Goal: Task Accomplishment & Management: Manage account settings

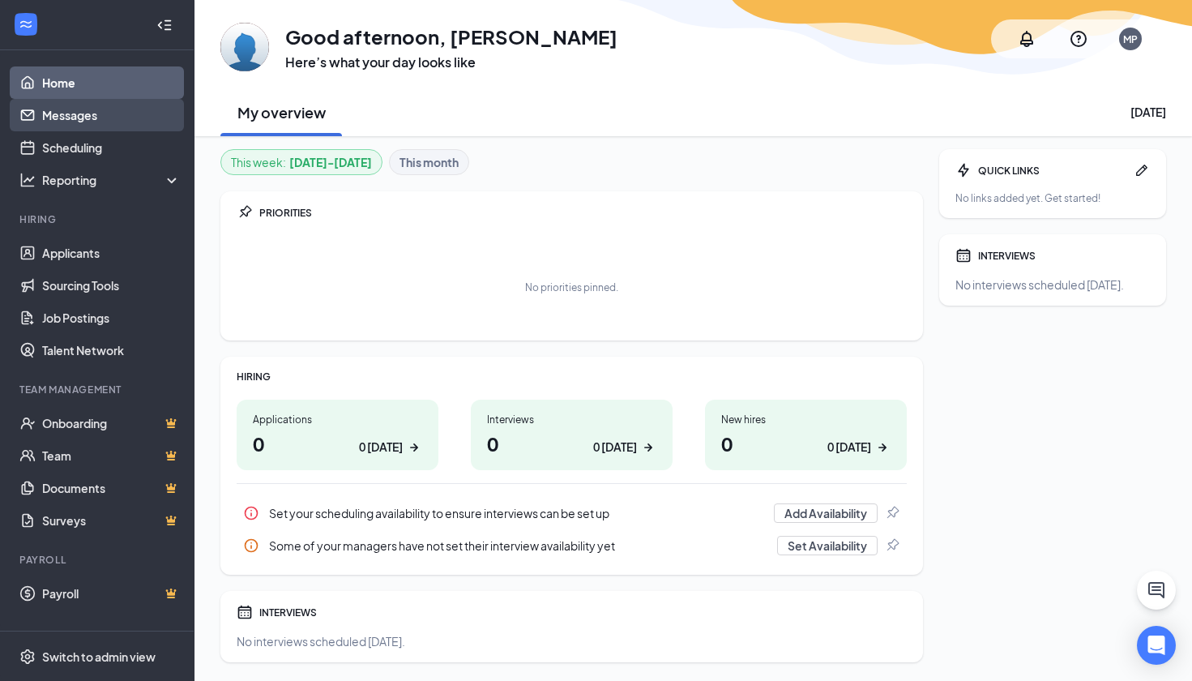
click at [96, 107] on link "Messages" at bounding box center [111, 115] width 139 height 32
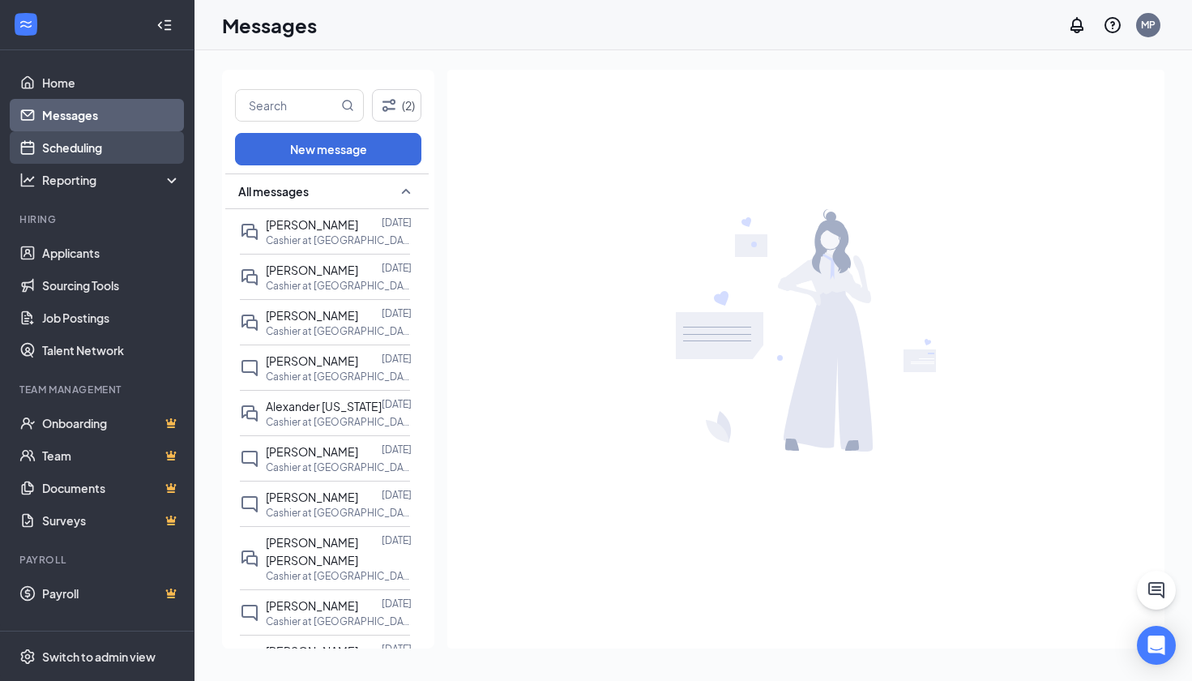
click at [95, 150] on link "Scheduling" at bounding box center [111, 147] width 139 height 32
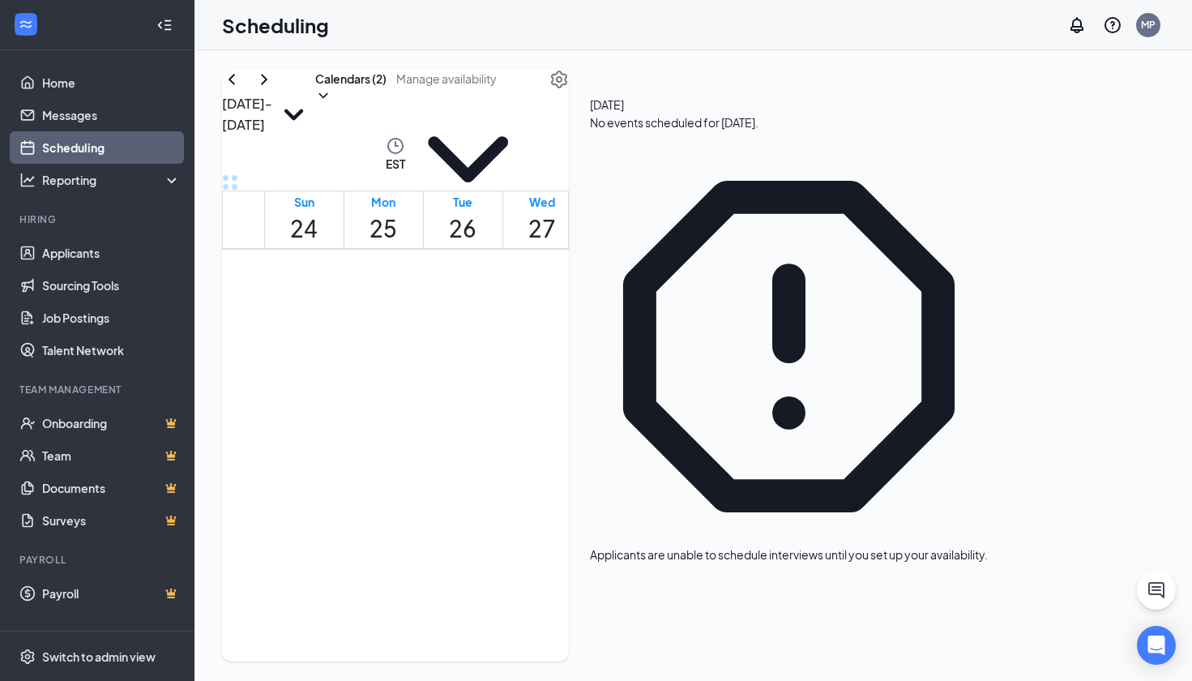
scroll to position [93, 0]
click at [89, 251] on link "Applicants" at bounding box center [111, 253] width 139 height 32
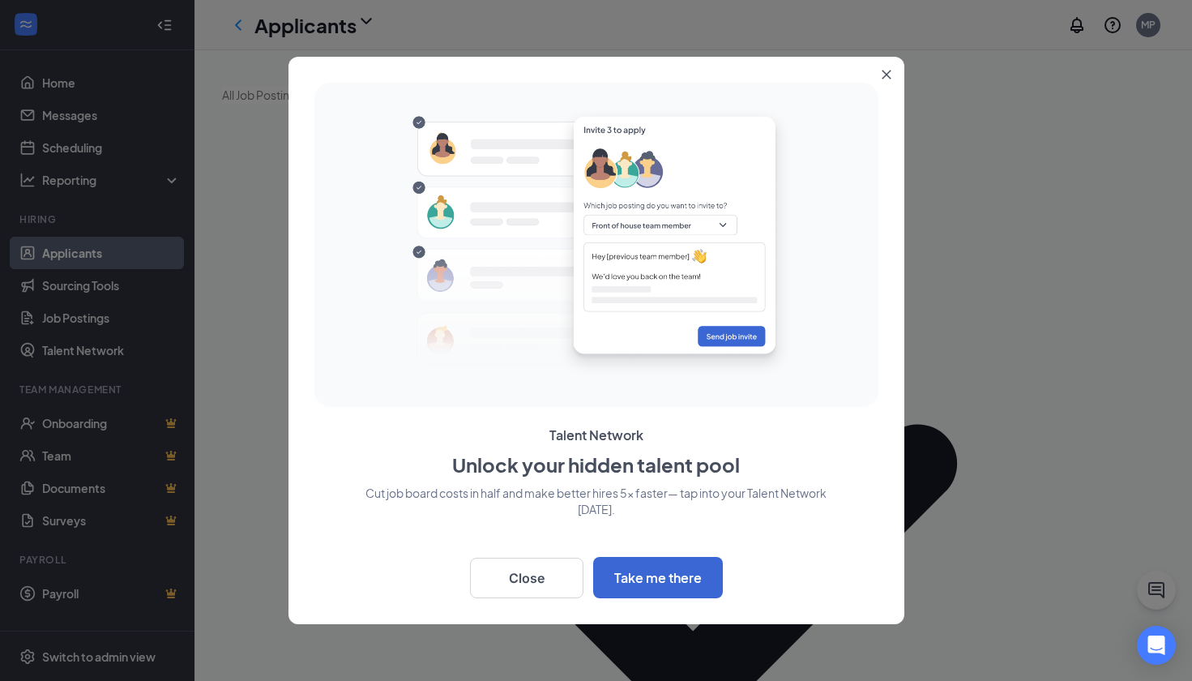
click at [795, 462] on h2 "Unlock your hidden talent pool" at bounding box center [597, 465] width 564 height 28
click at [539, 573] on button "Close" at bounding box center [526, 578] width 113 height 41
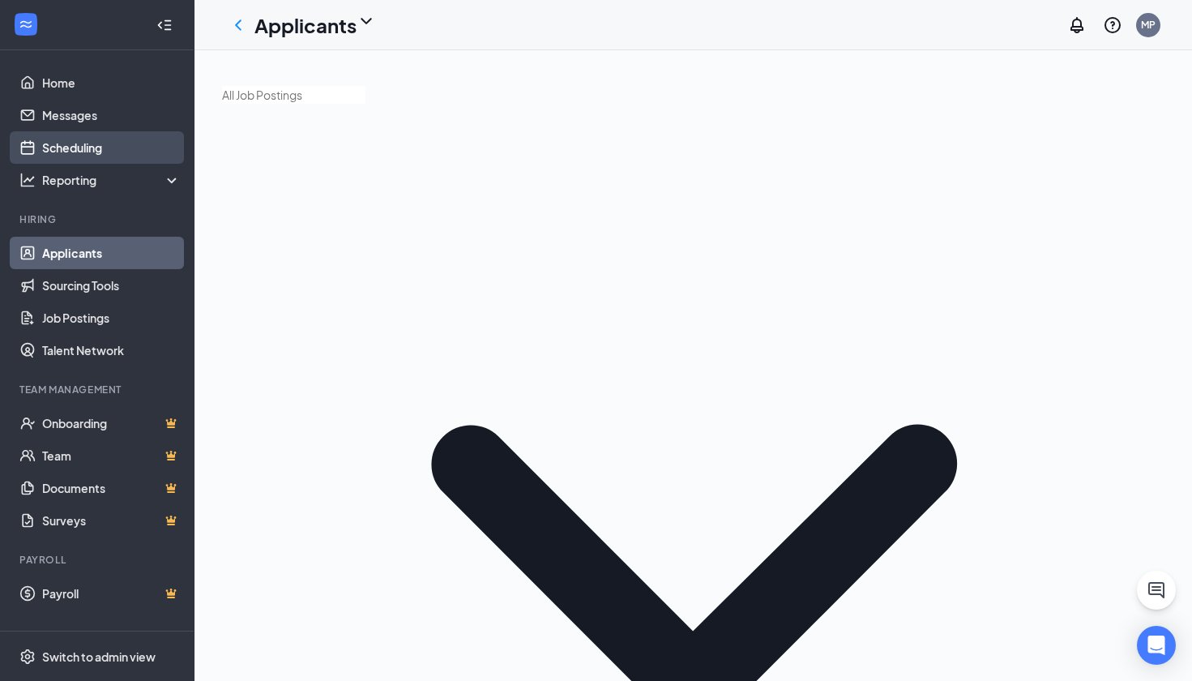
click at [122, 138] on link "Scheduling" at bounding box center [111, 147] width 139 height 32
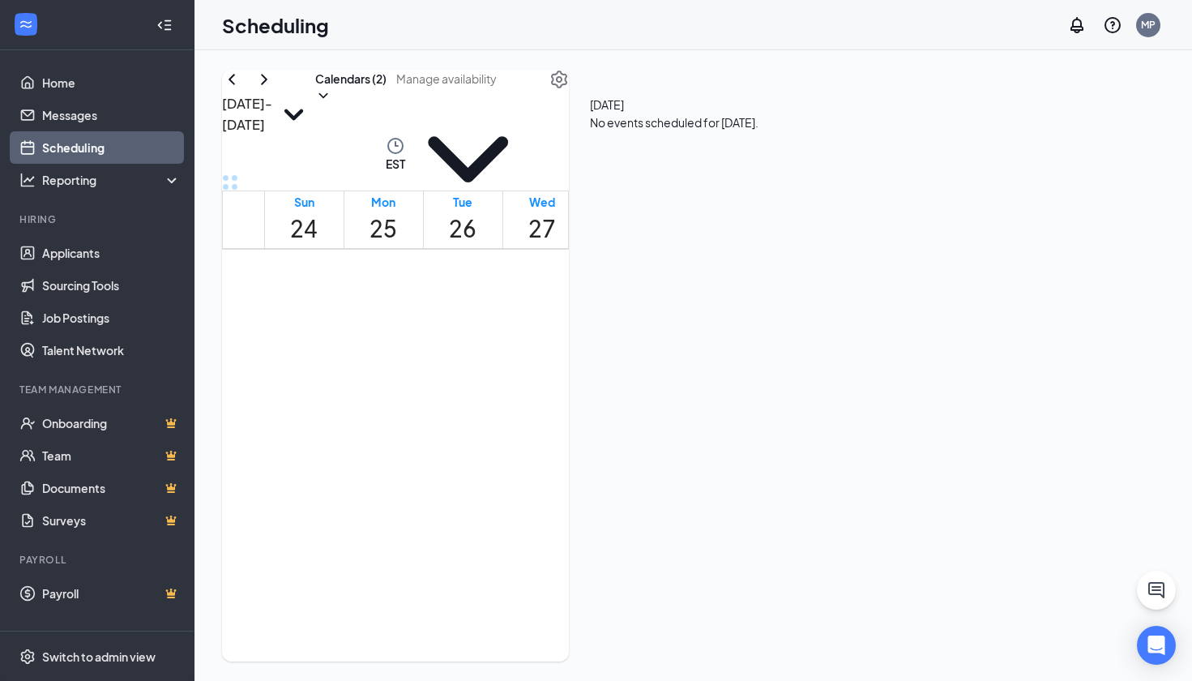
scroll to position [797, 0]
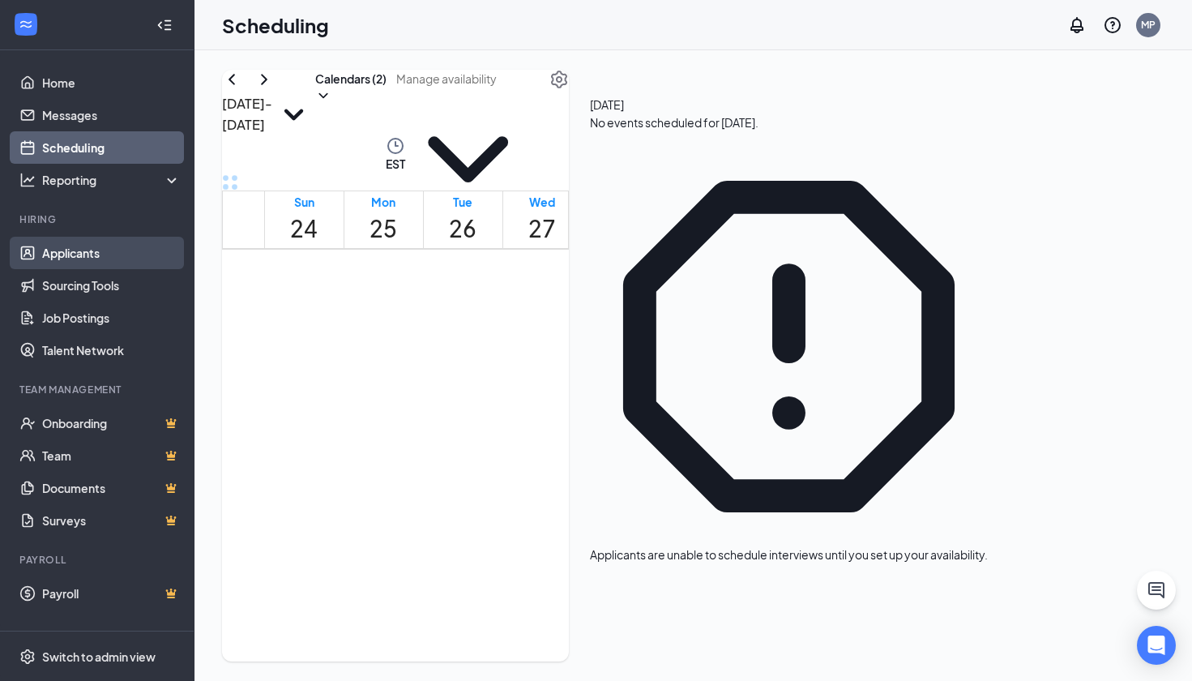
click at [97, 255] on link "Applicants" at bounding box center [111, 253] width 139 height 32
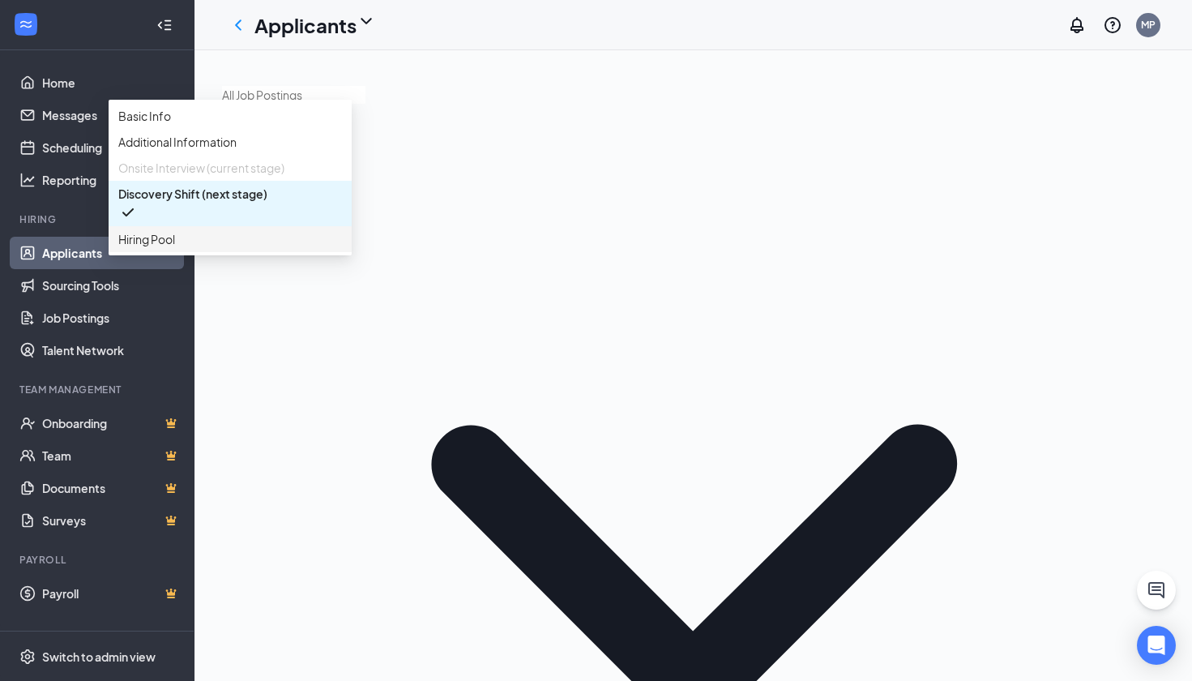
click at [342, 248] on span "Hiring Pool" at bounding box center [230, 239] width 224 height 18
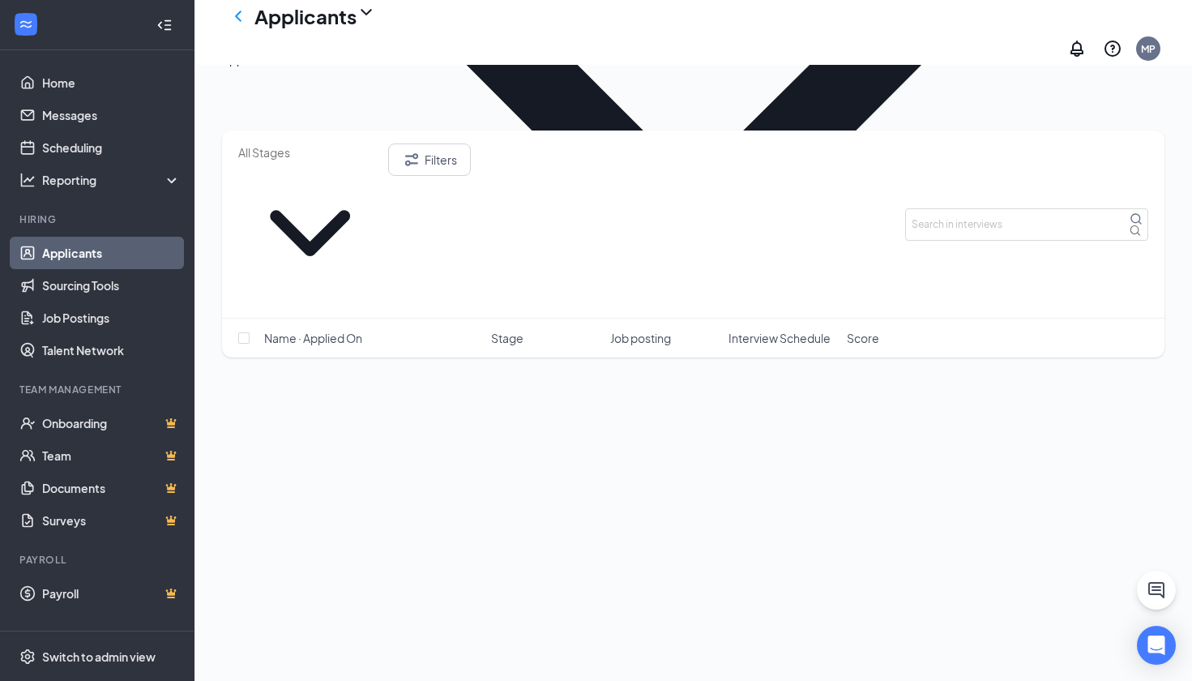
scroll to position [466, 0]
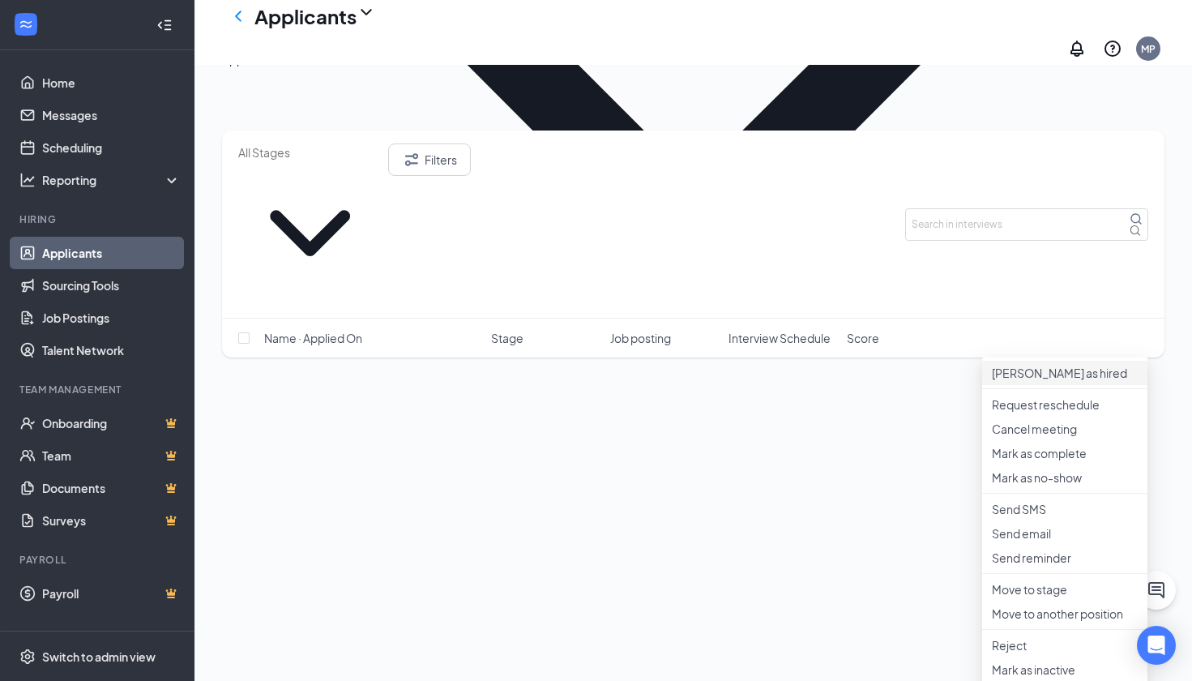
click at [1032, 365] on p "[PERSON_NAME] as hired" at bounding box center [1065, 373] width 146 height 16
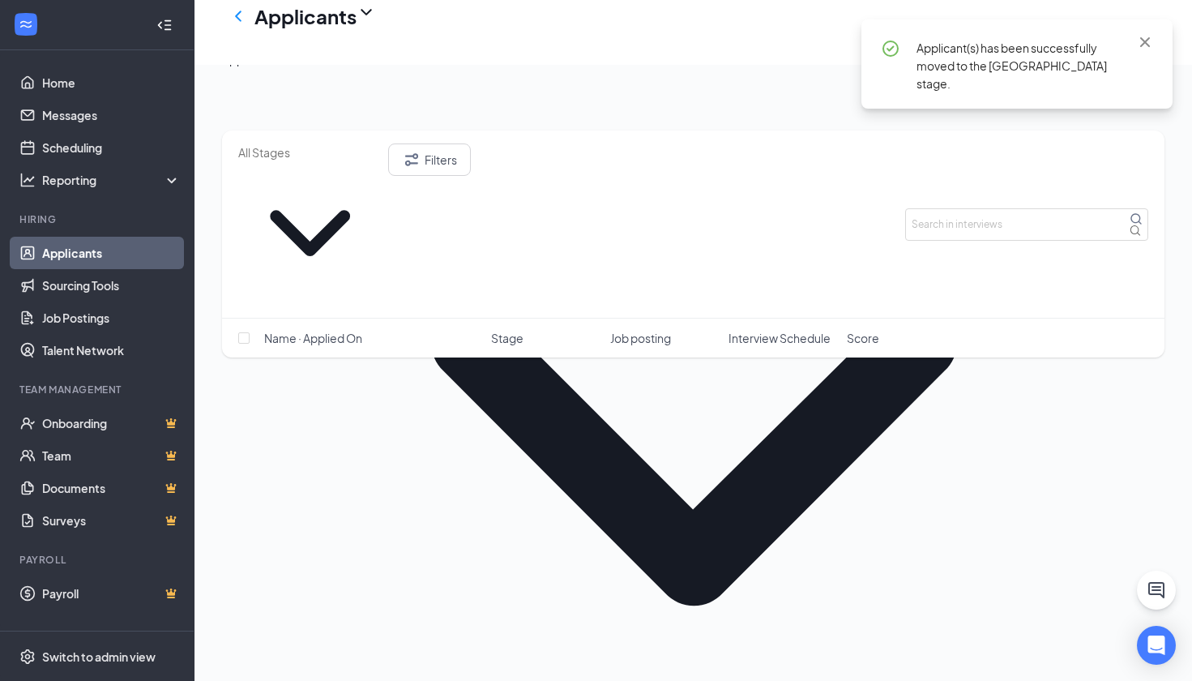
scroll to position [111, 0]
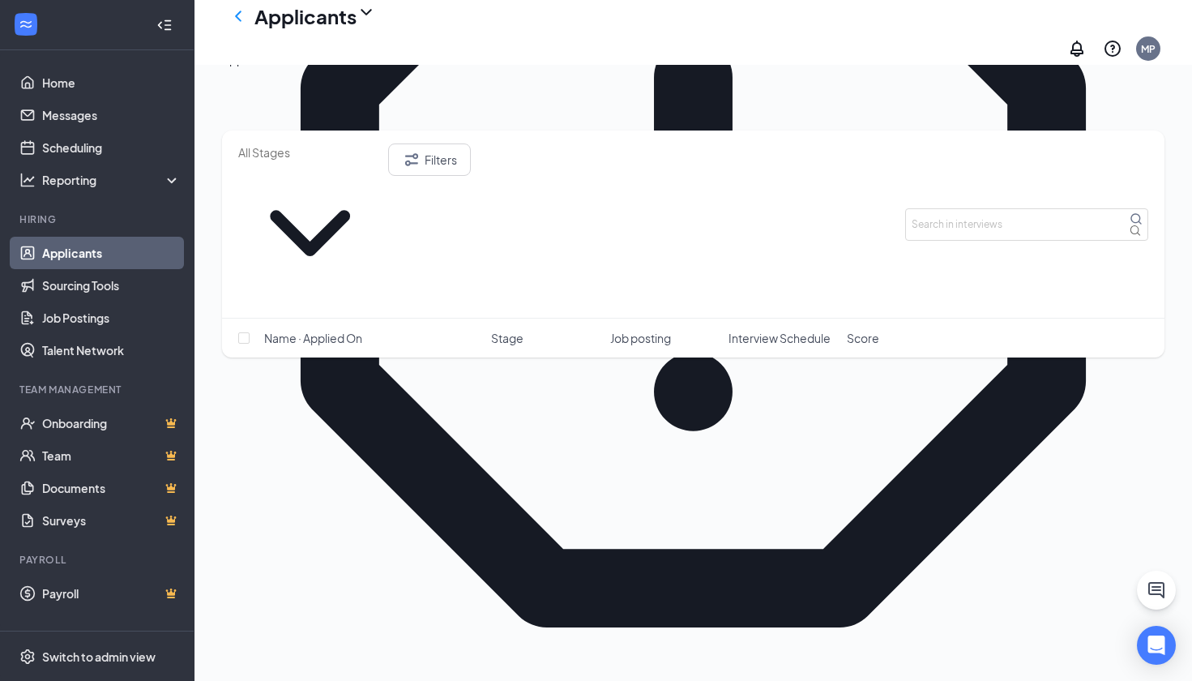
scroll to position [1109, 0]
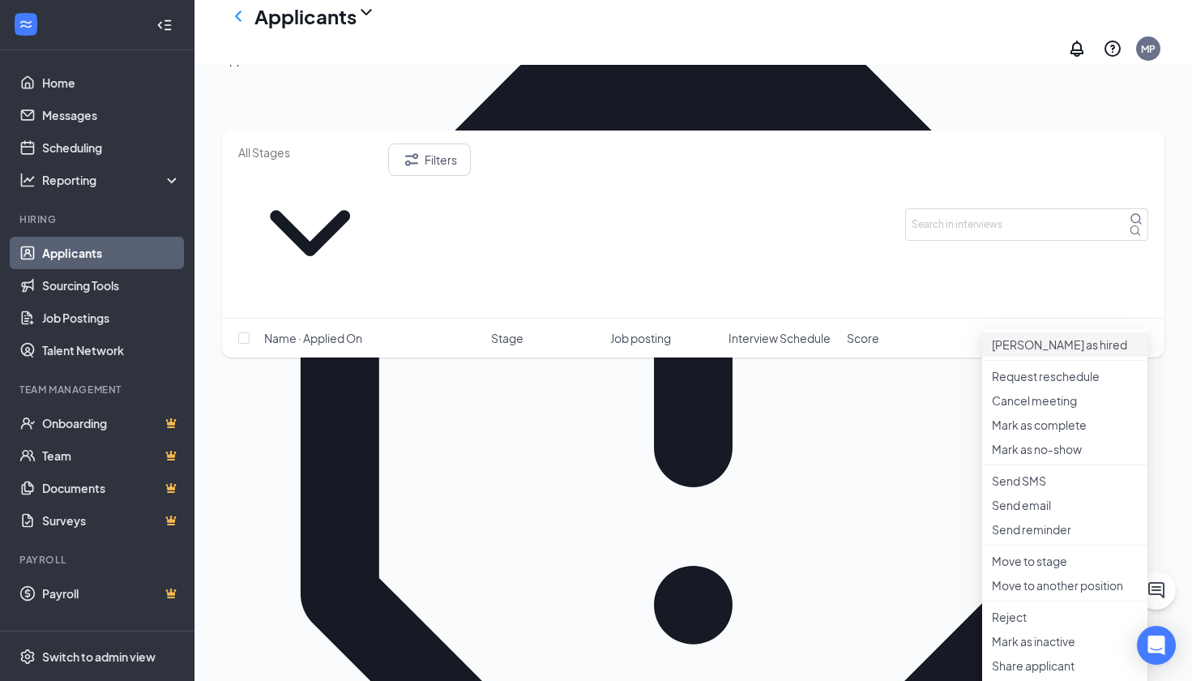
click at [1067, 336] on p "[PERSON_NAME] as hired" at bounding box center [1065, 344] width 146 height 16
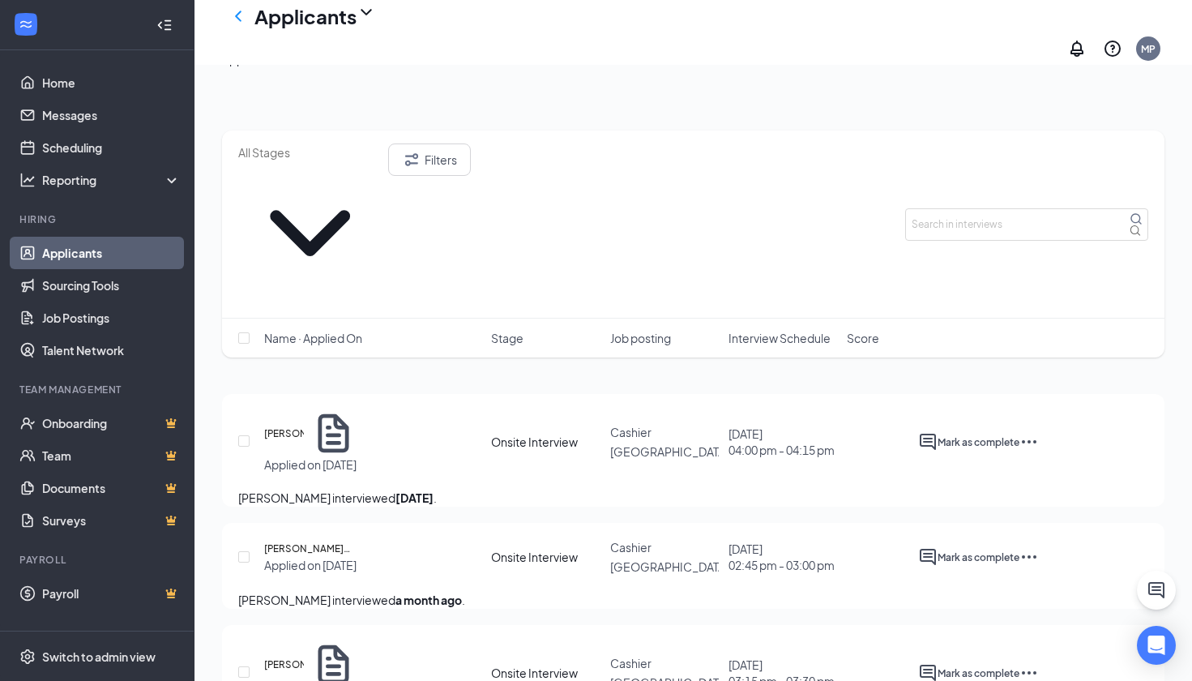
scroll to position [2676, 0]
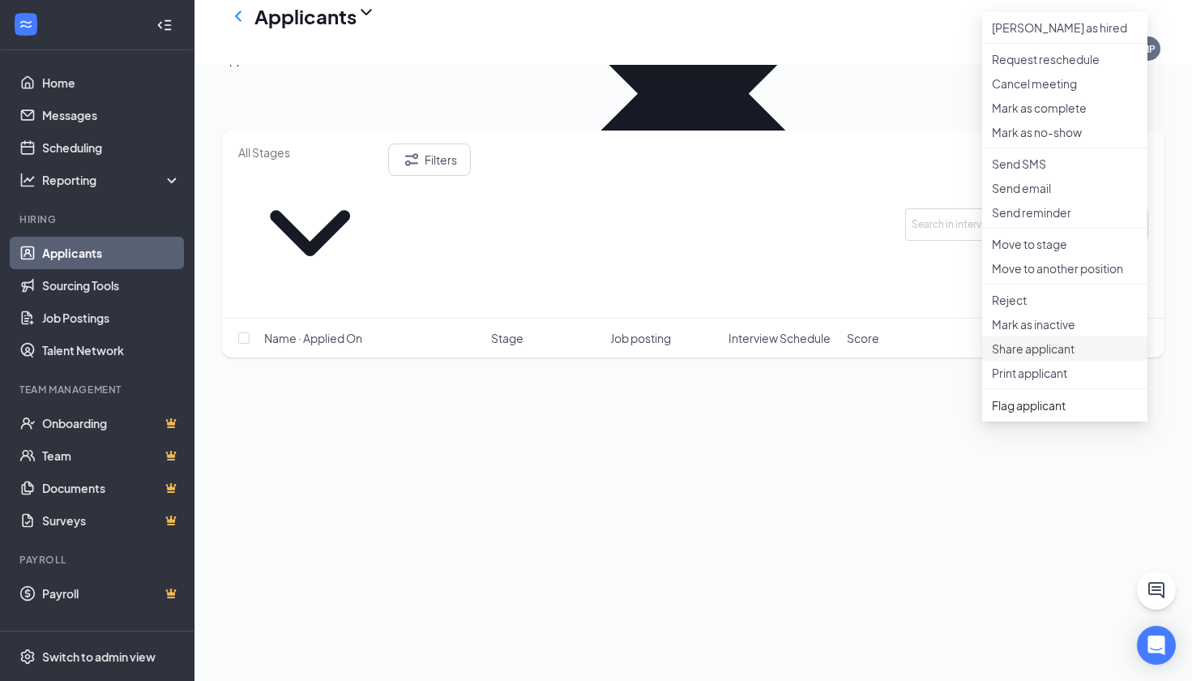
scroll to position [2405, 0]
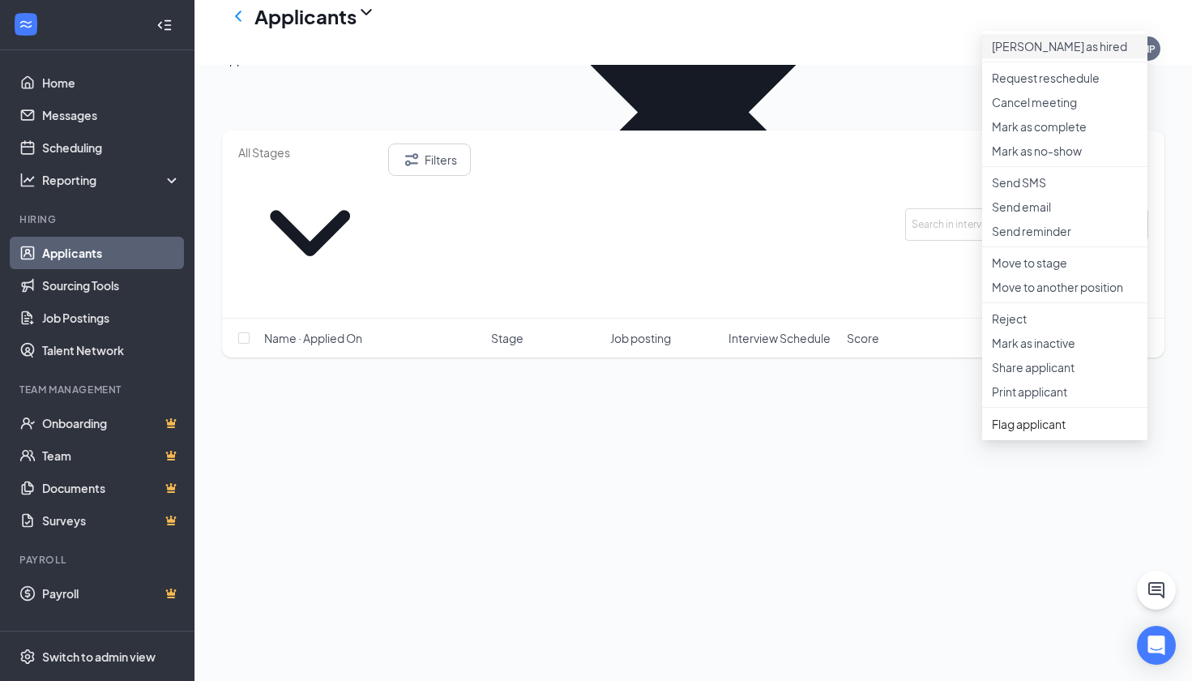
click at [1073, 38] on p "[PERSON_NAME] as hired" at bounding box center [1065, 46] width 146 height 16
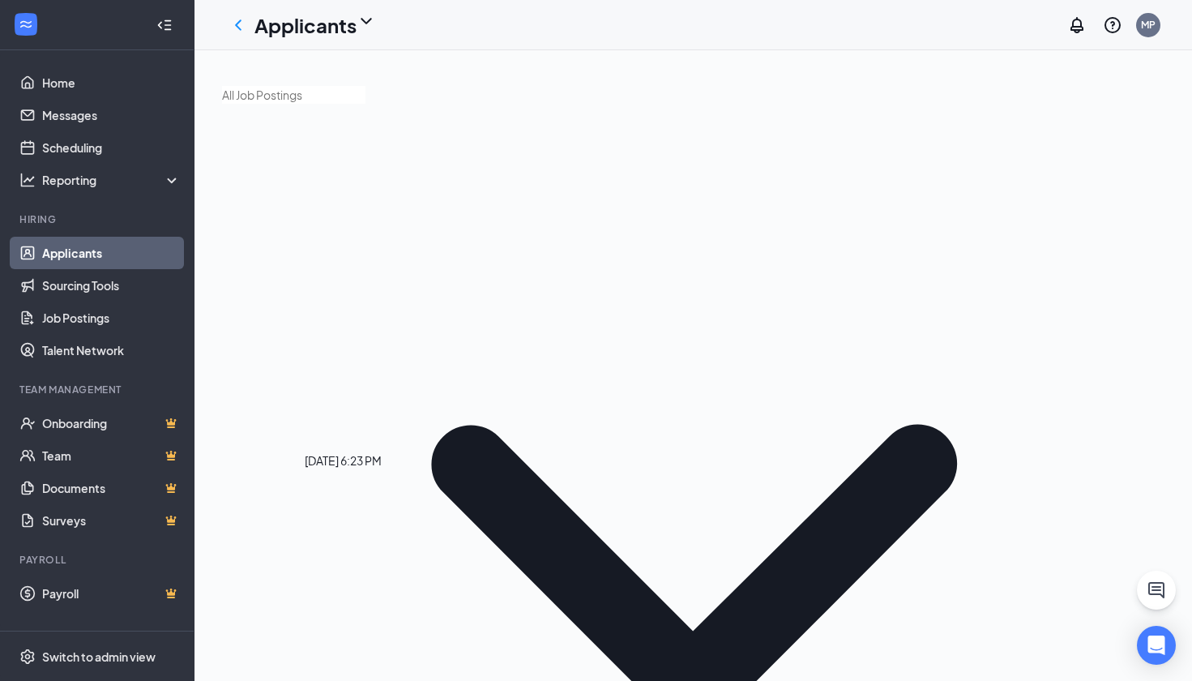
scroll to position [0, 0]
checkbox input "true"
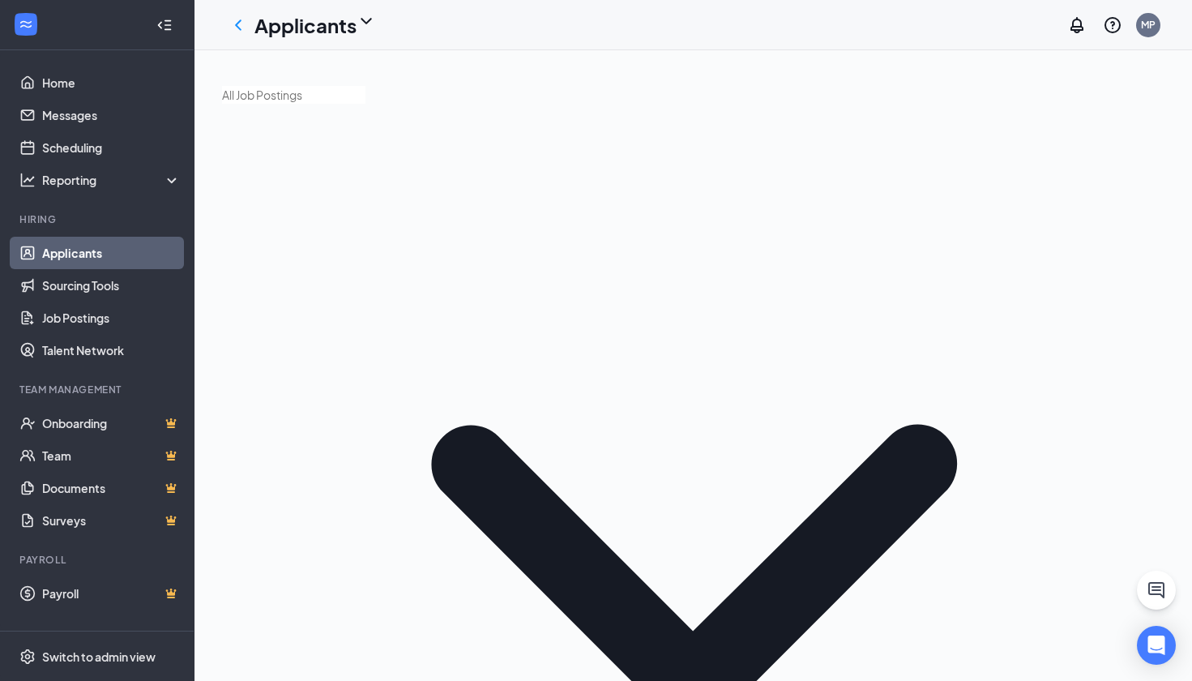
checkbox input "true"
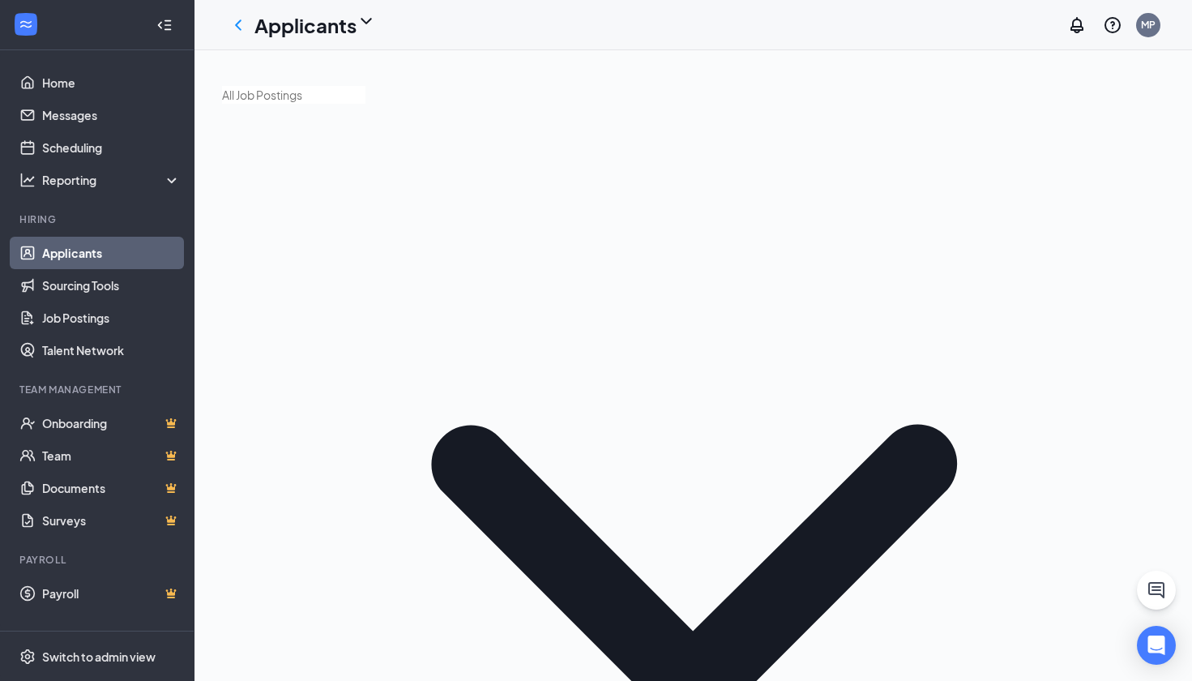
checkbox input "true"
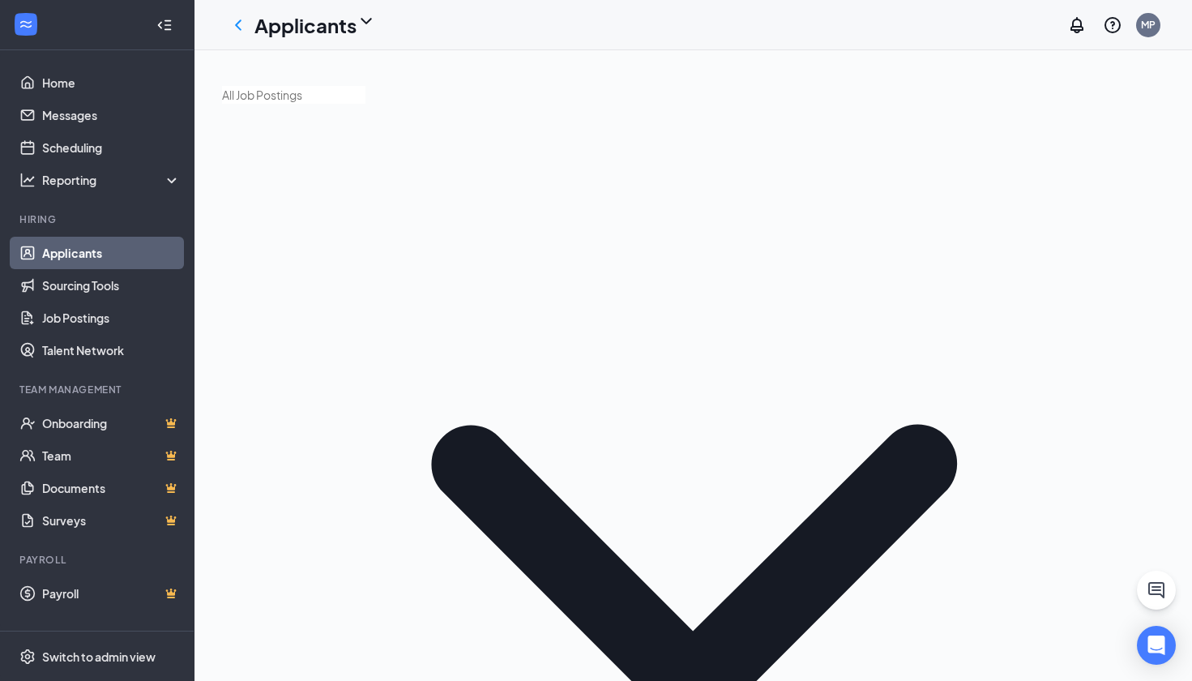
checkbox input "true"
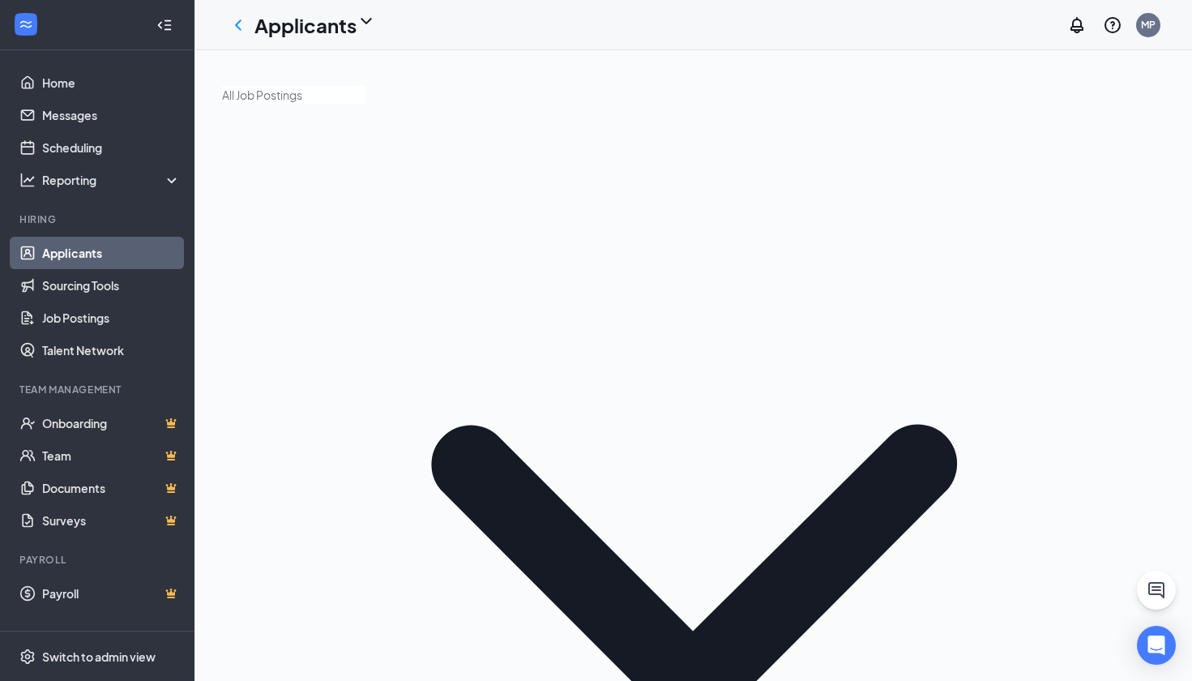
checkbox input "true"
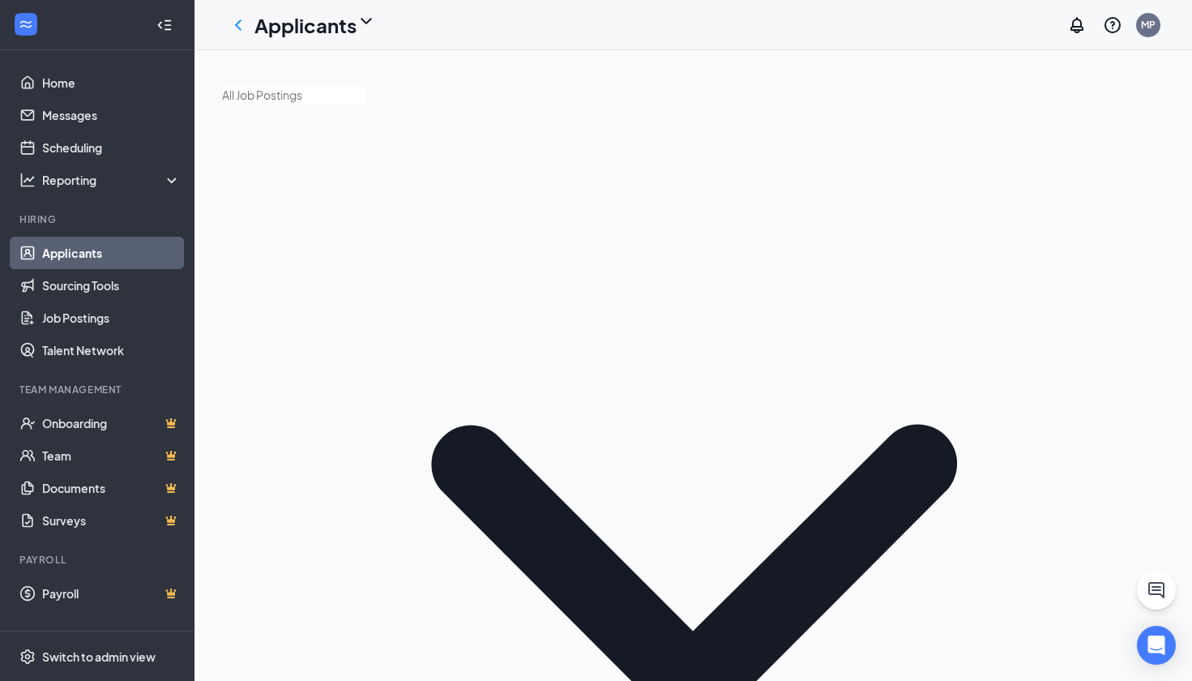
checkbox input "true"
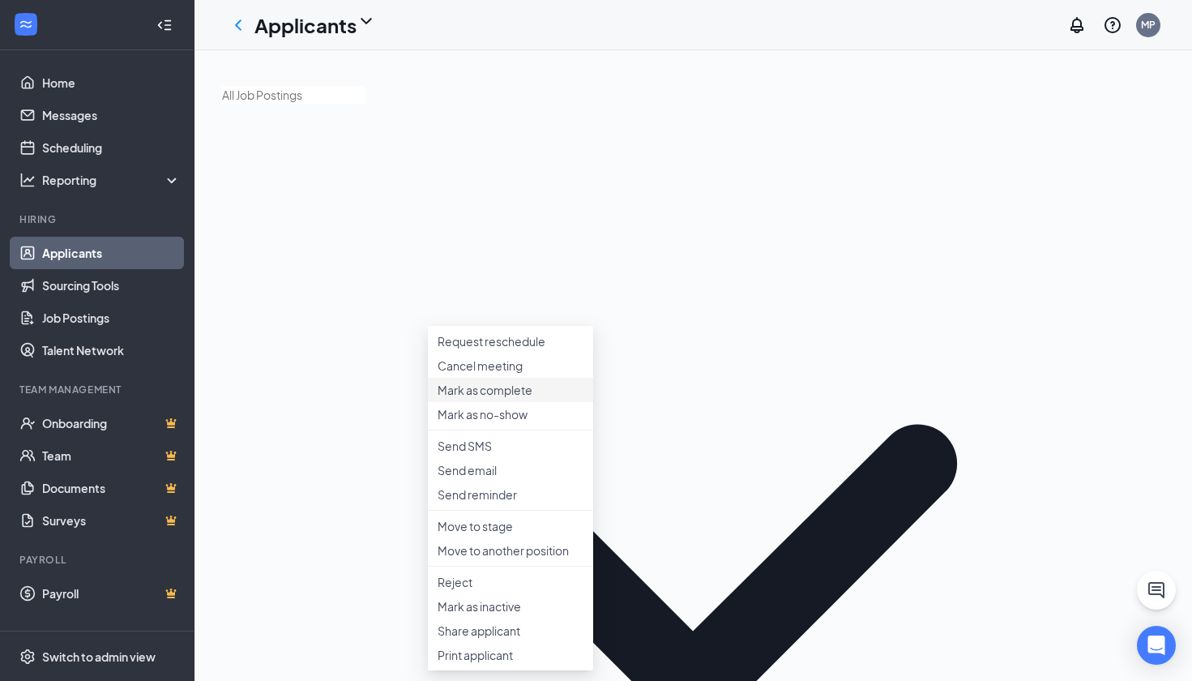
click at [554, 402] on li "Mark as complete" at bounding box center [510, 390] width 165 height 24
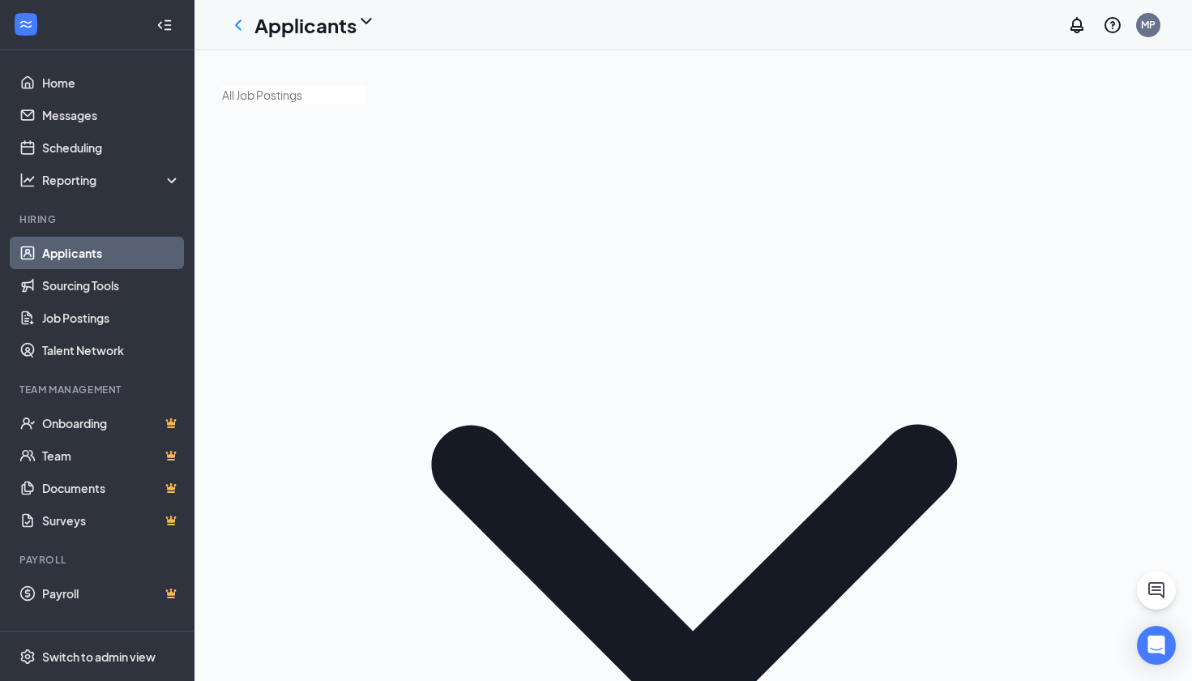
checkbox input "true"
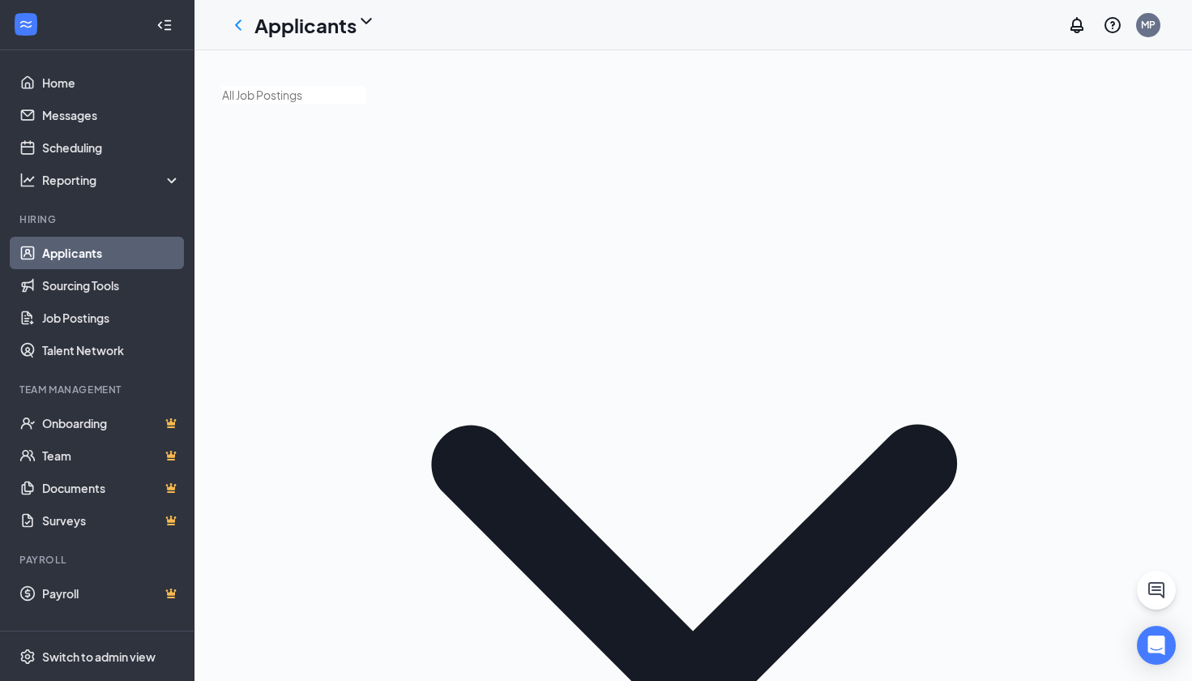
checkbox input "true"
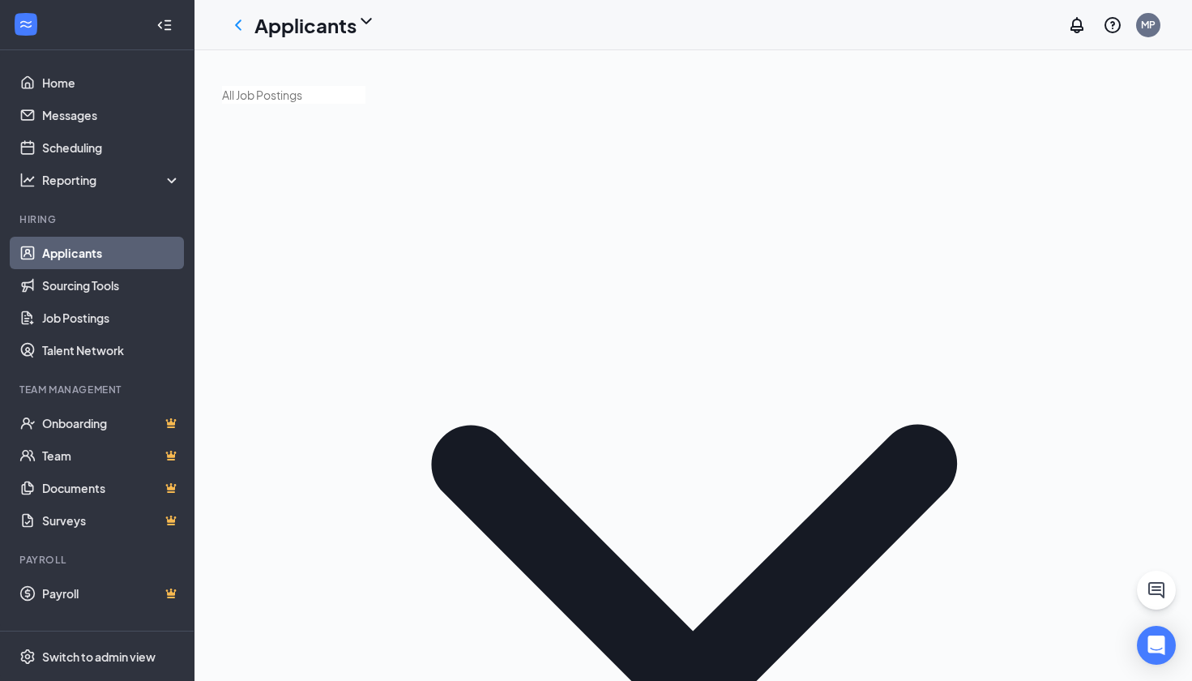
checkbox input "true"
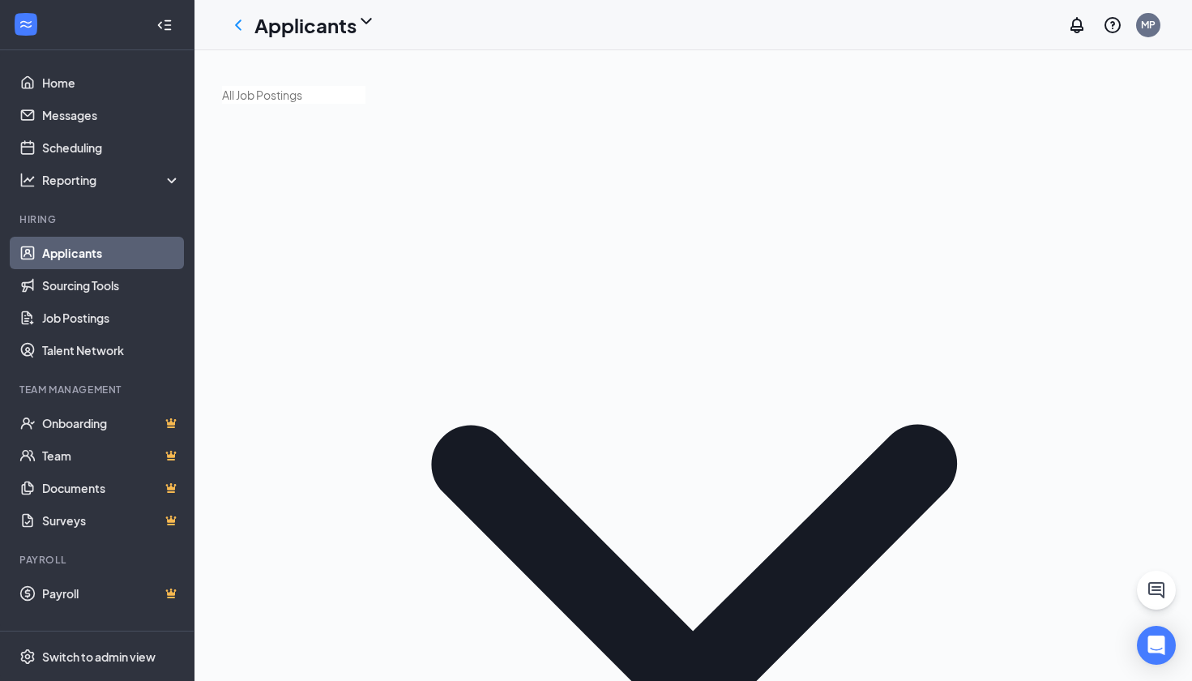
checkbox input "true"
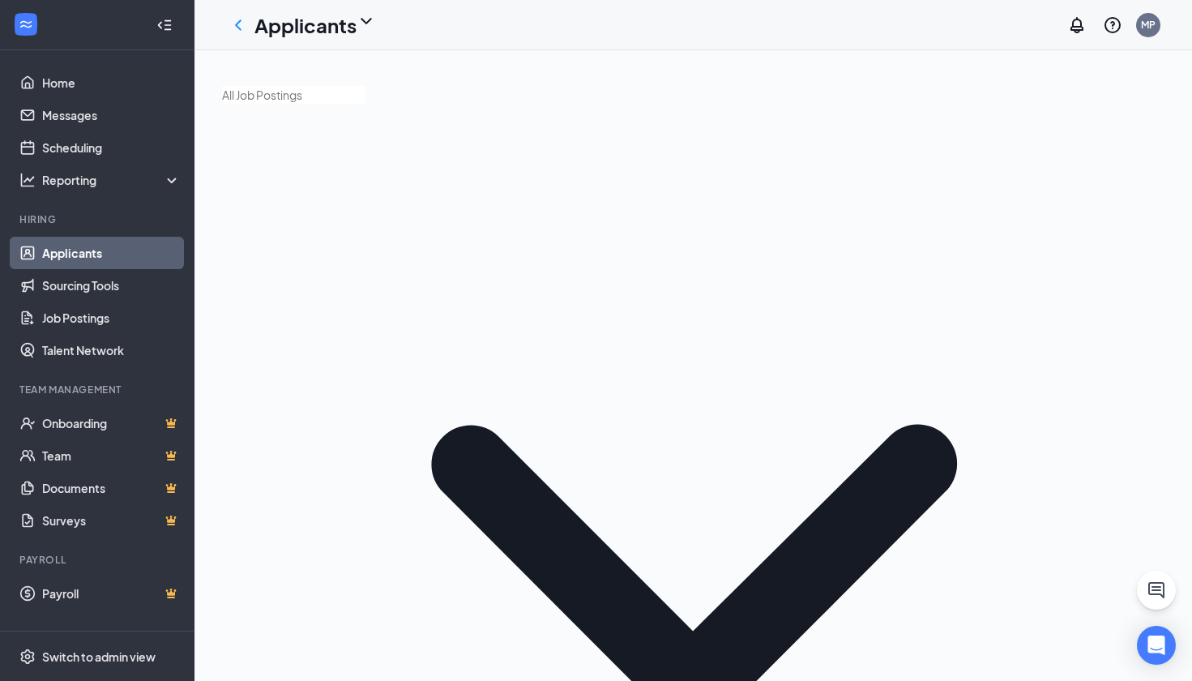
checkbox input "true"
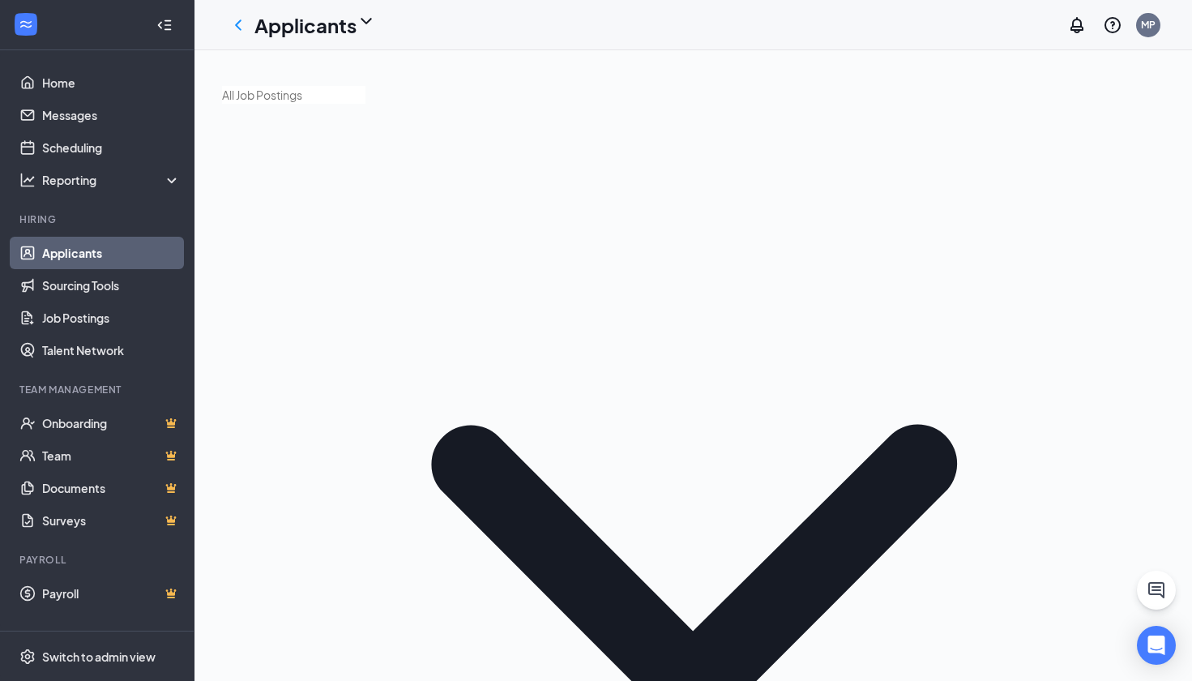
checkbox input "true"
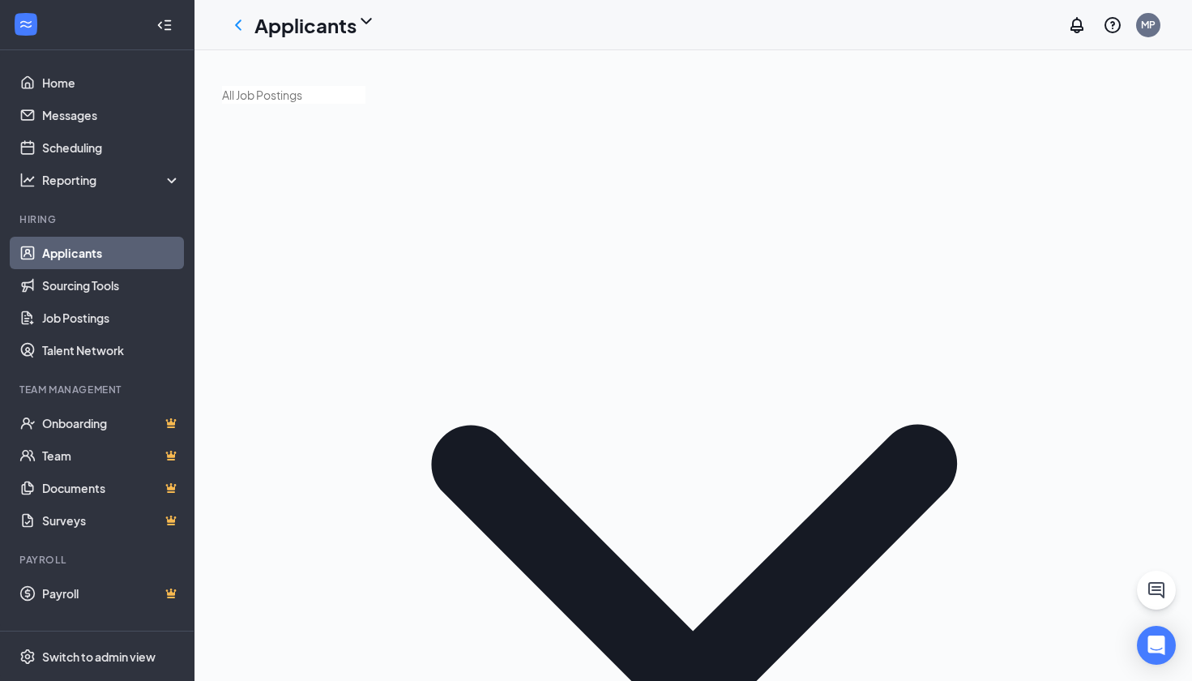
checkbox input "true"
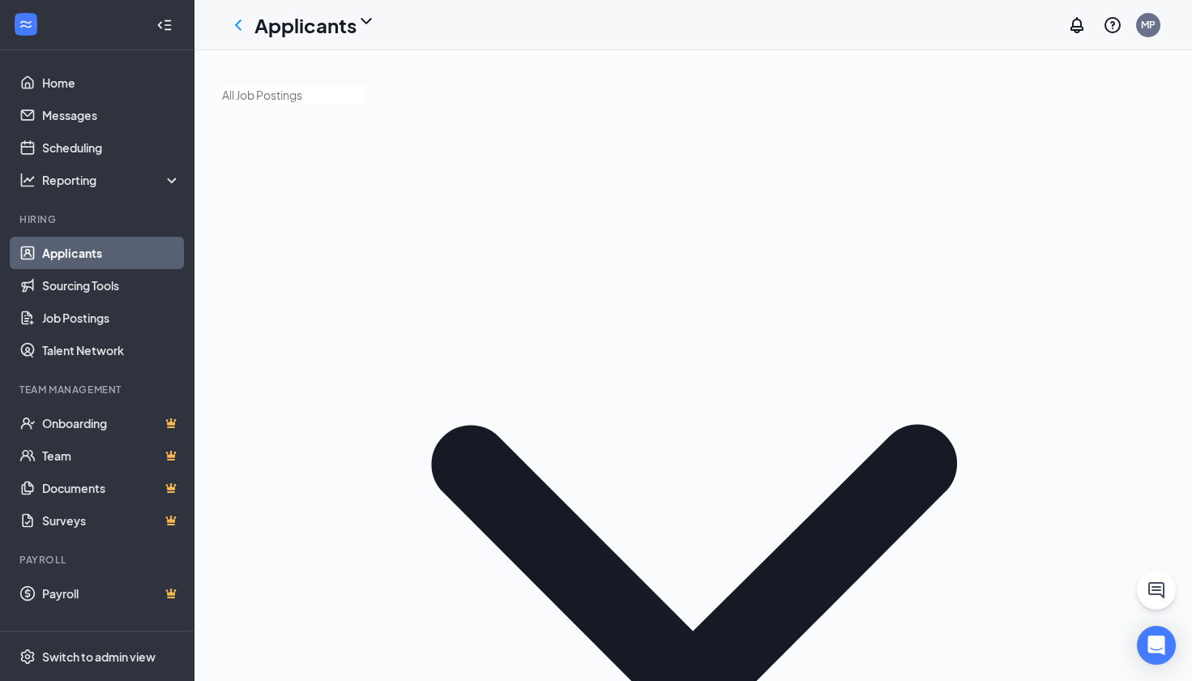
checkbox input "true"
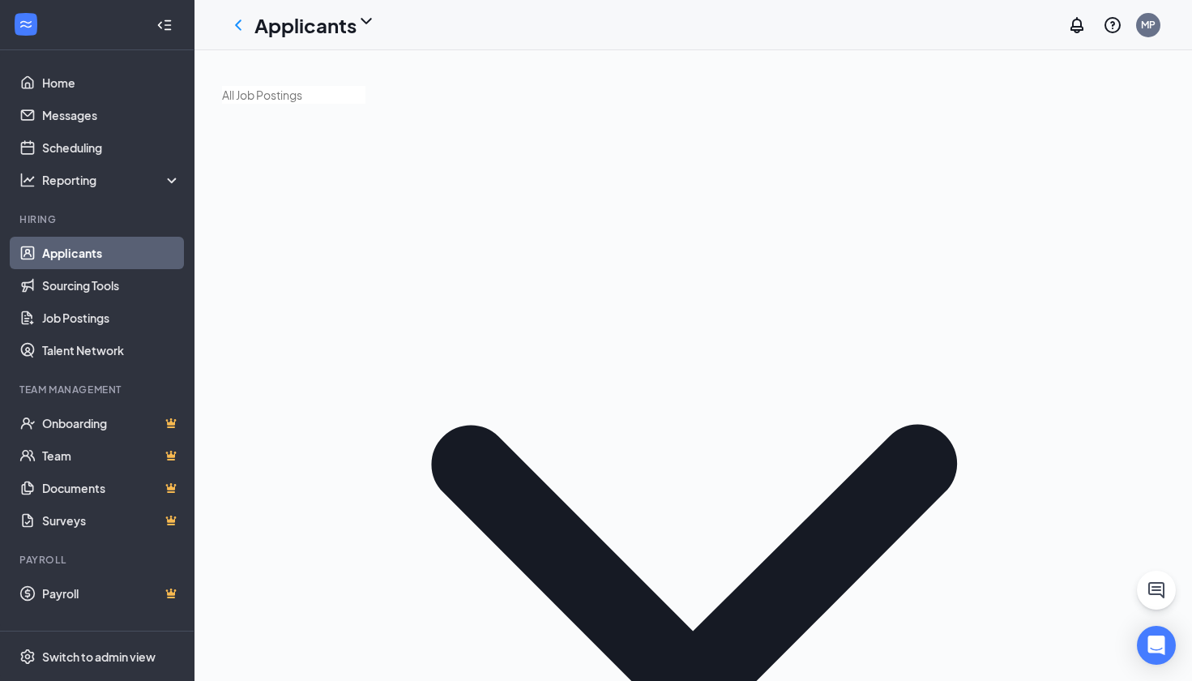
checkbox input "true"
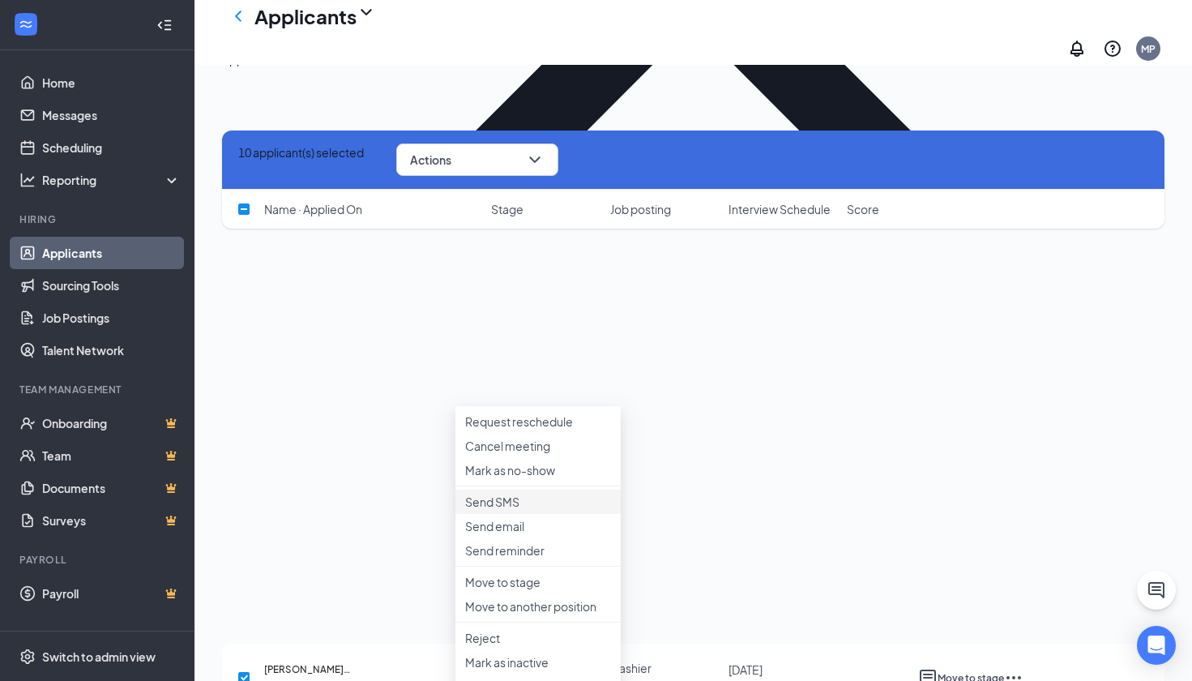
scroll to position [2548, 0]
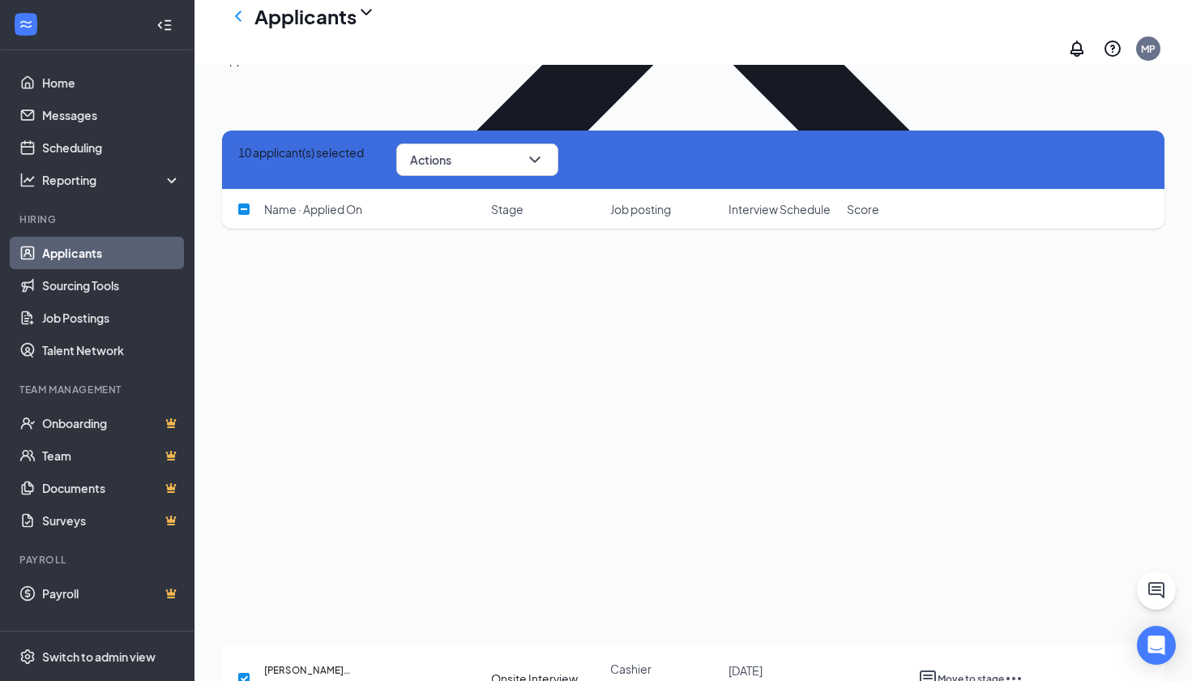
click at [242, 206] on input "checkbox" at bounding box center [243, 208] width 11 height 11
checkbox input "true"
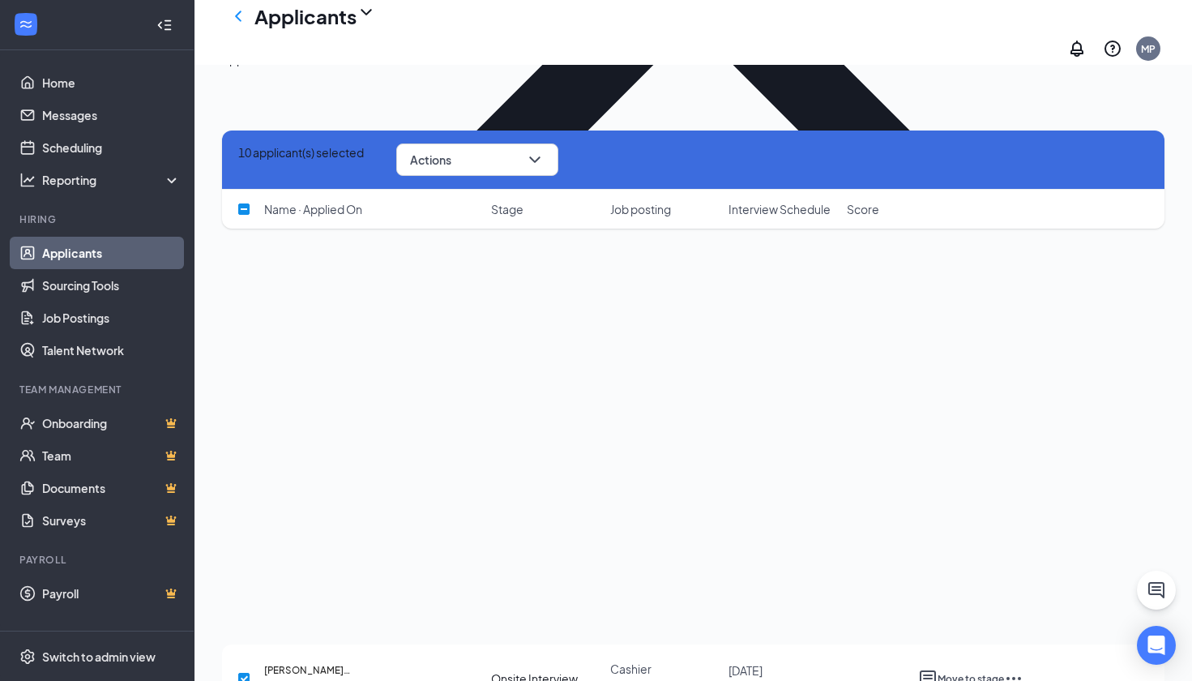
checkbox input "true"
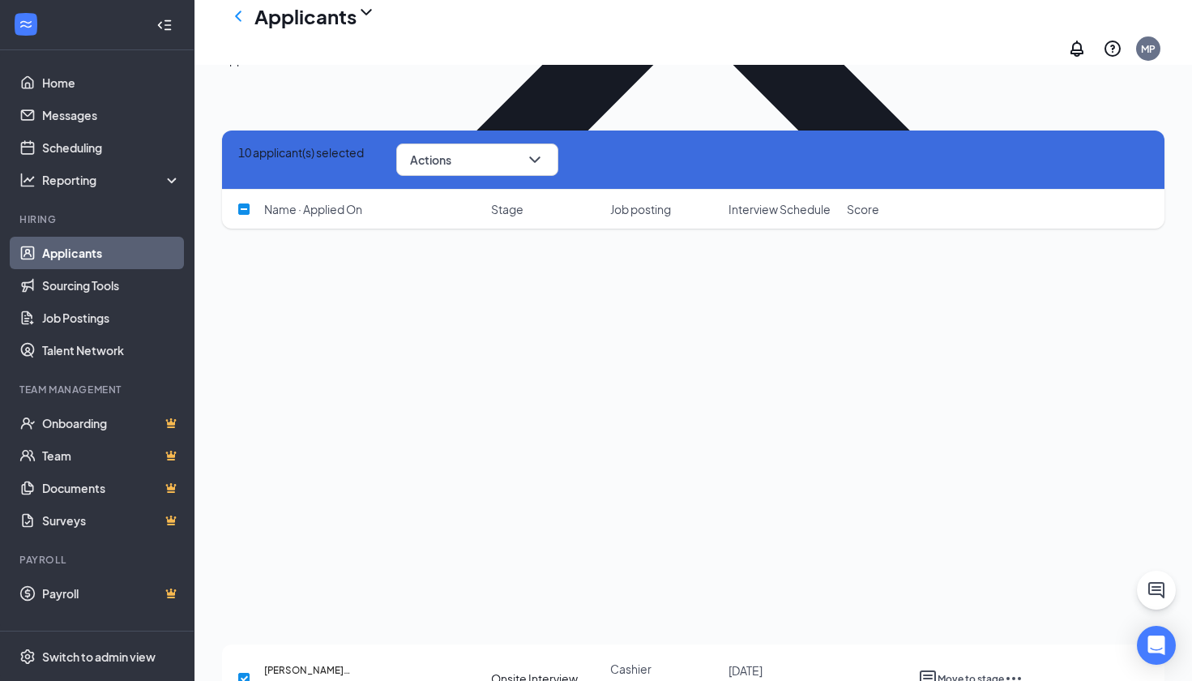
checkbox input "true"
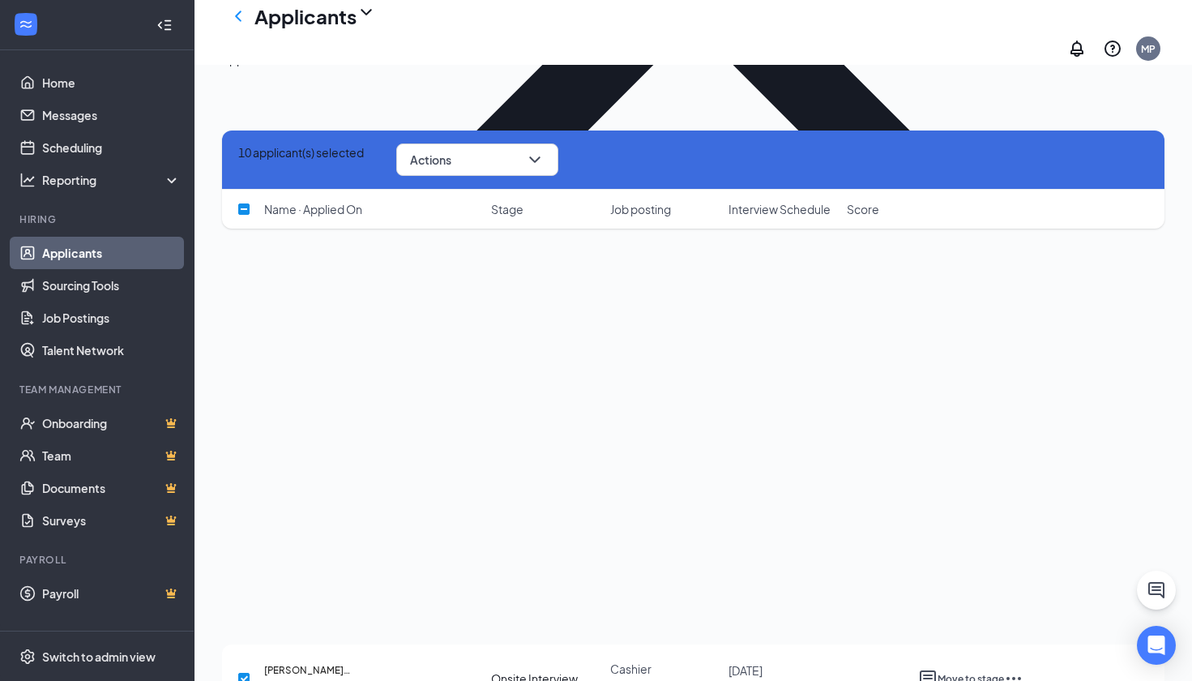
checkbox input "true"
click at [242, 206] on input "checkbox" at bounding box center [243, 208] width 11 height 11
checkbox input "false"
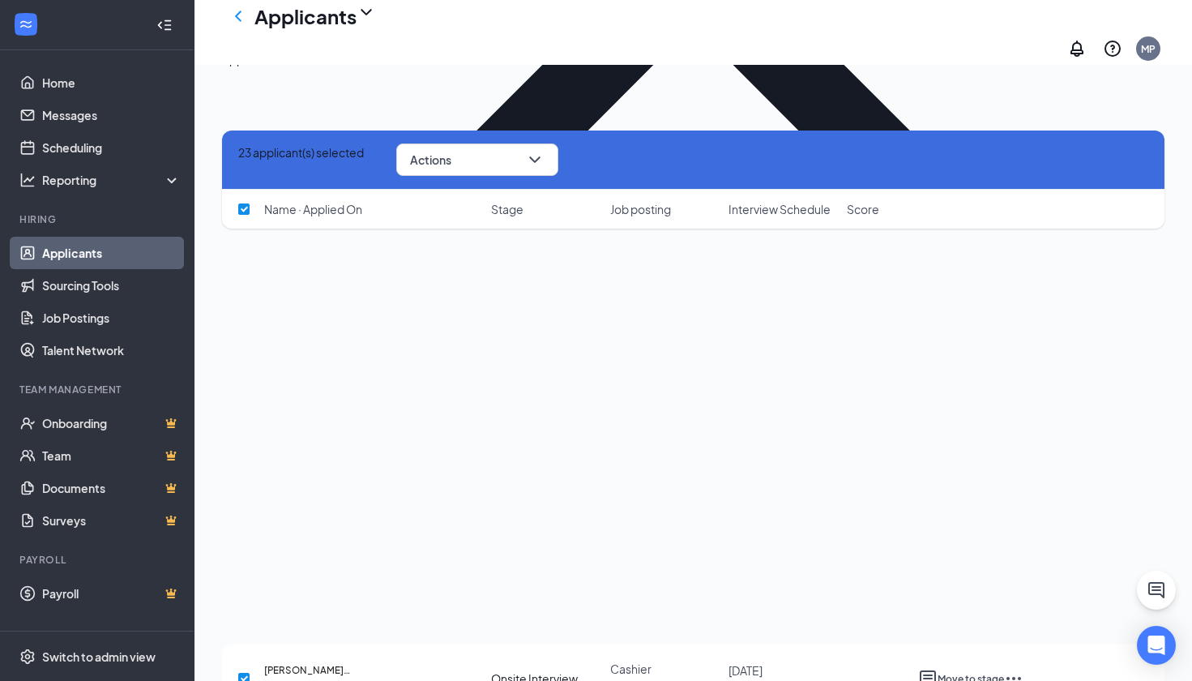
checkbox input "false"
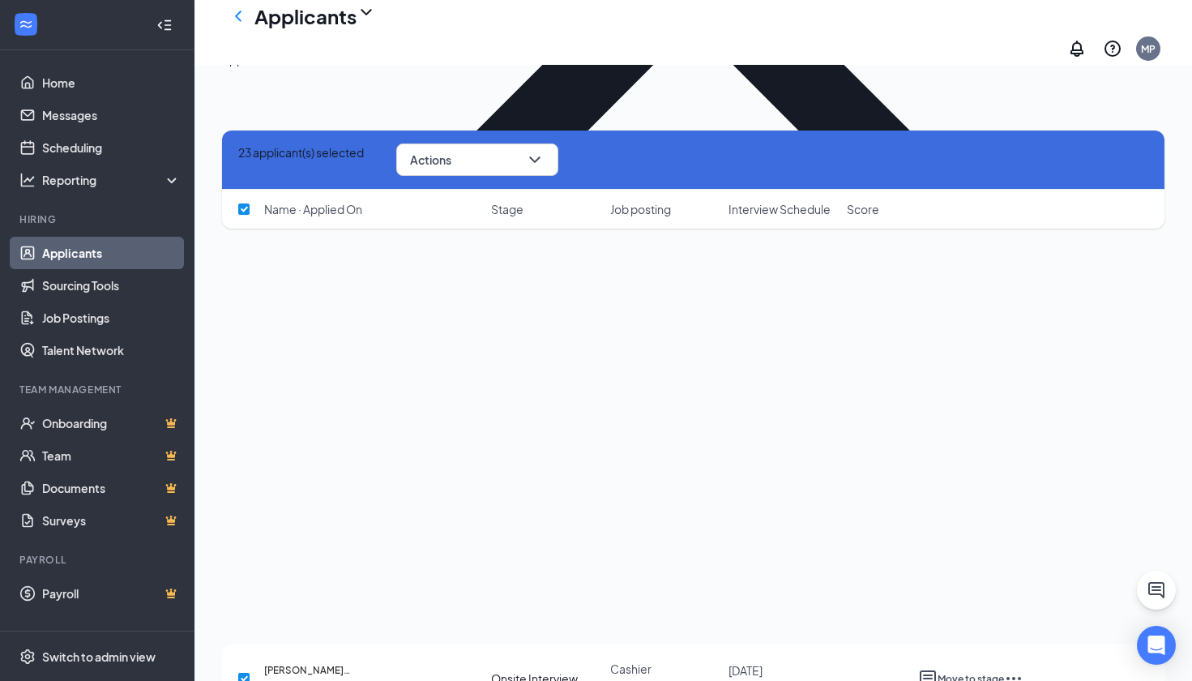
checkbox input "false"
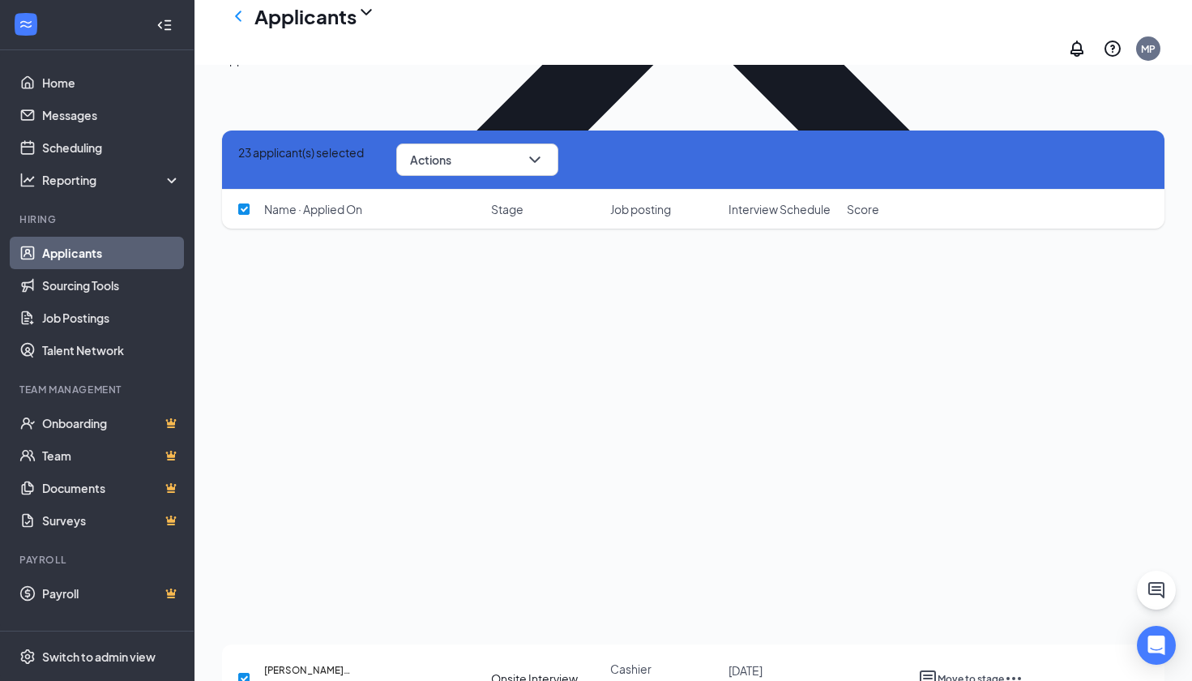
checkbox input "false"
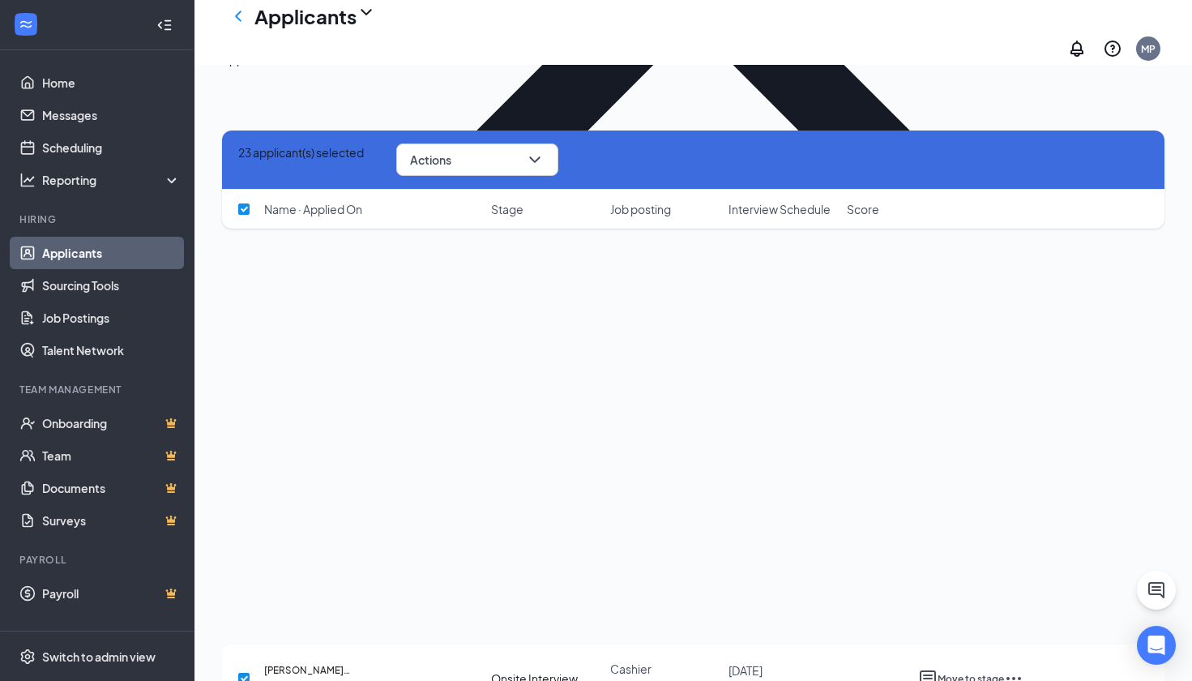
checkbox input "false"
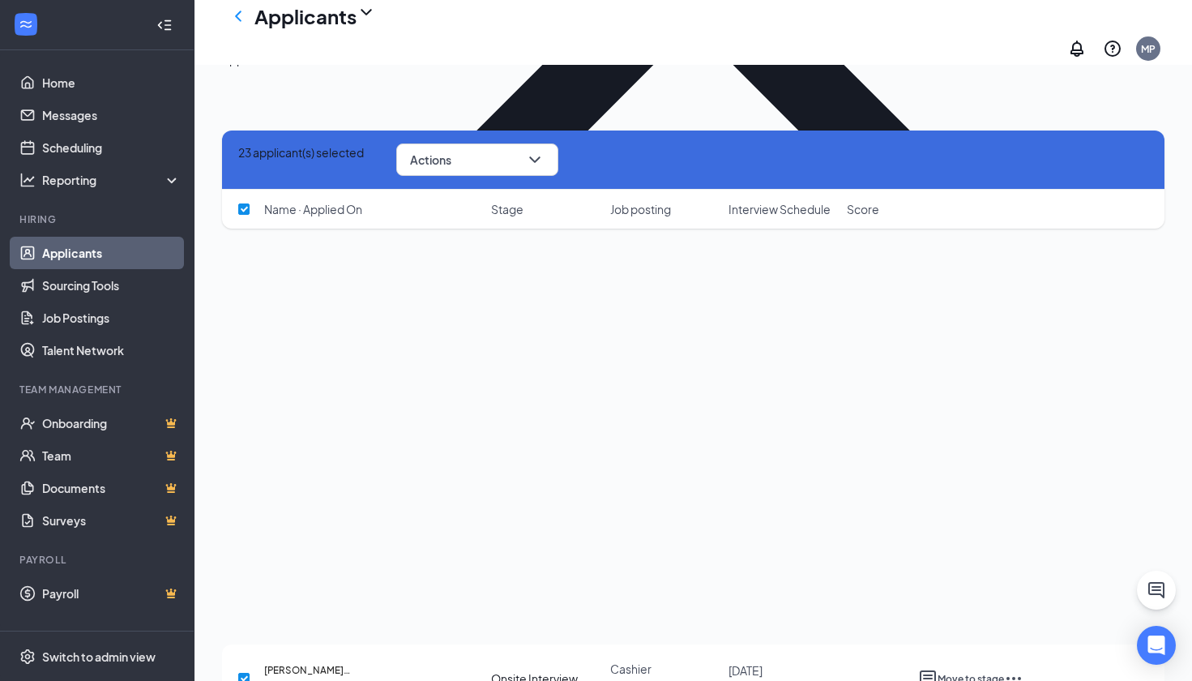
checkbox input "false"
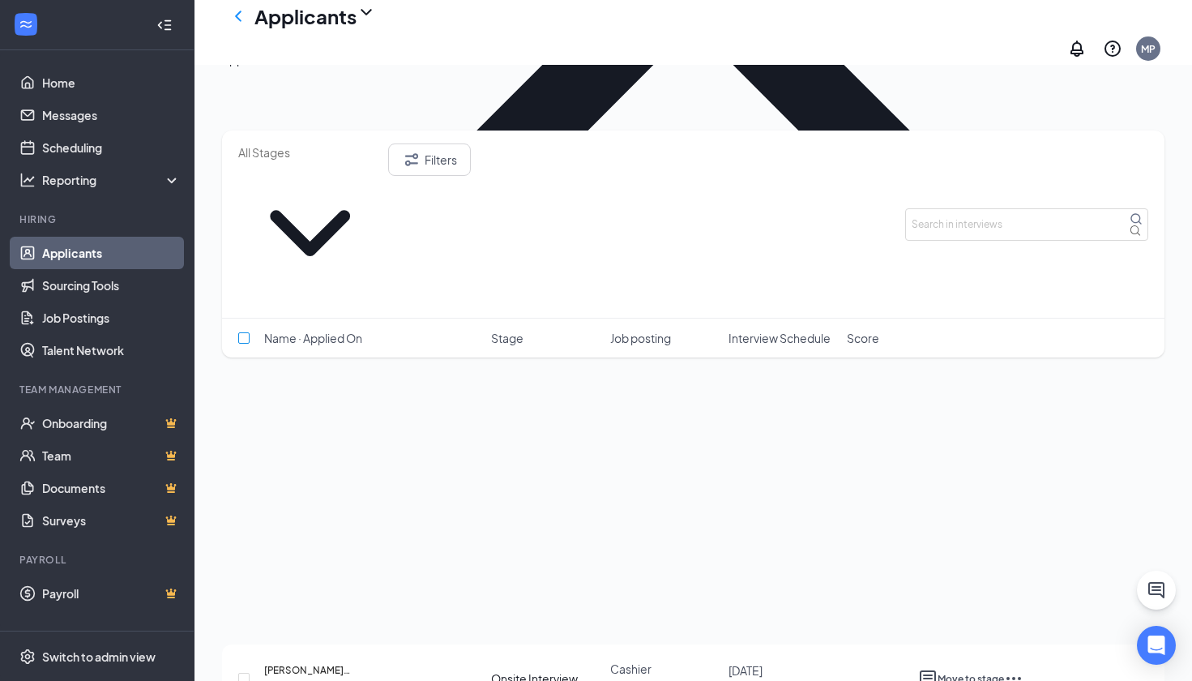
click at [242, 332] on input "checkbox" at bounding box center [243, 337] width 11 height 11
checkbox input "true"
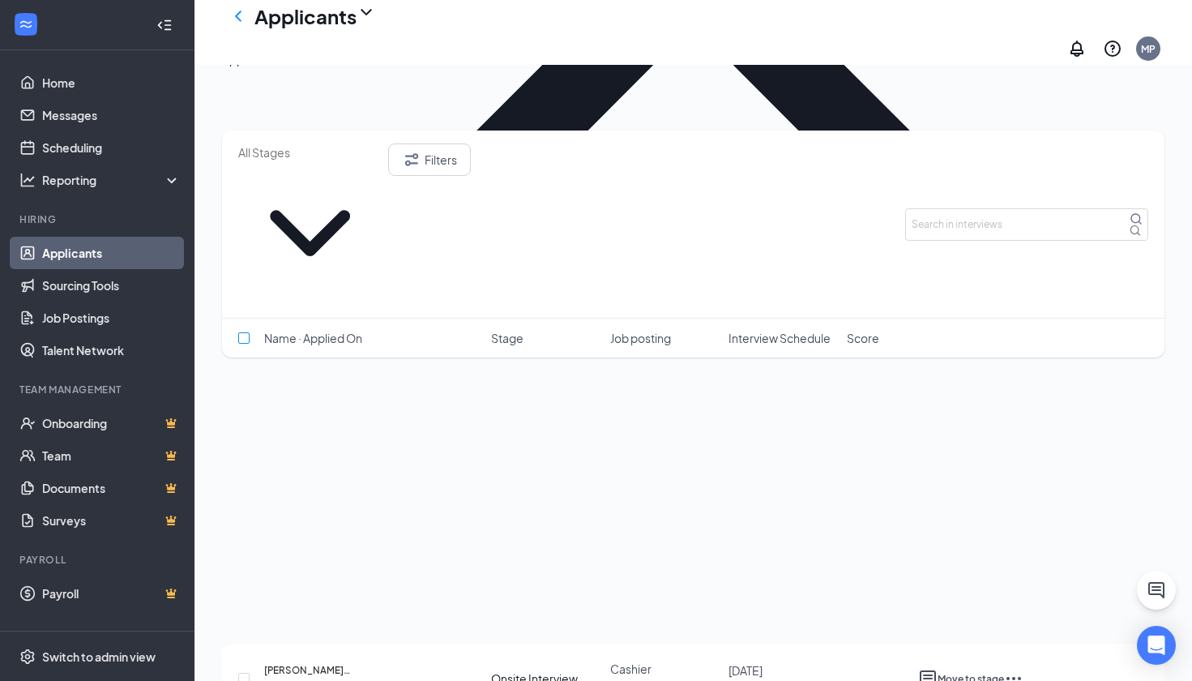
checkbox input "true"
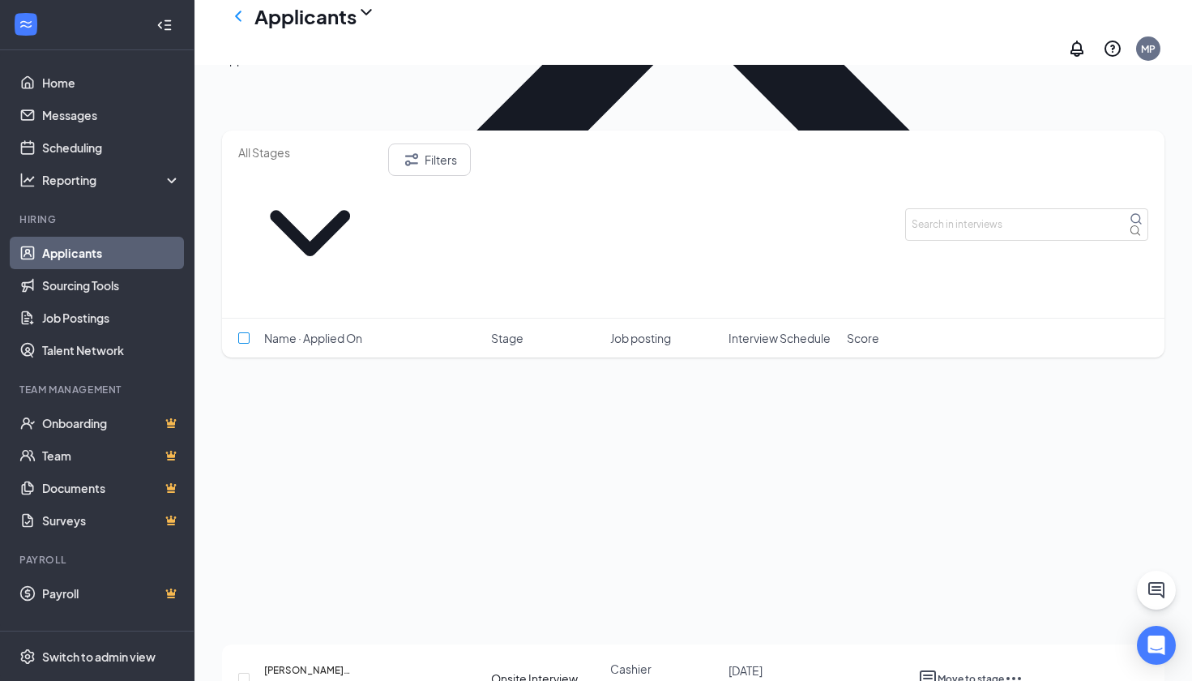
checkbox input "true"
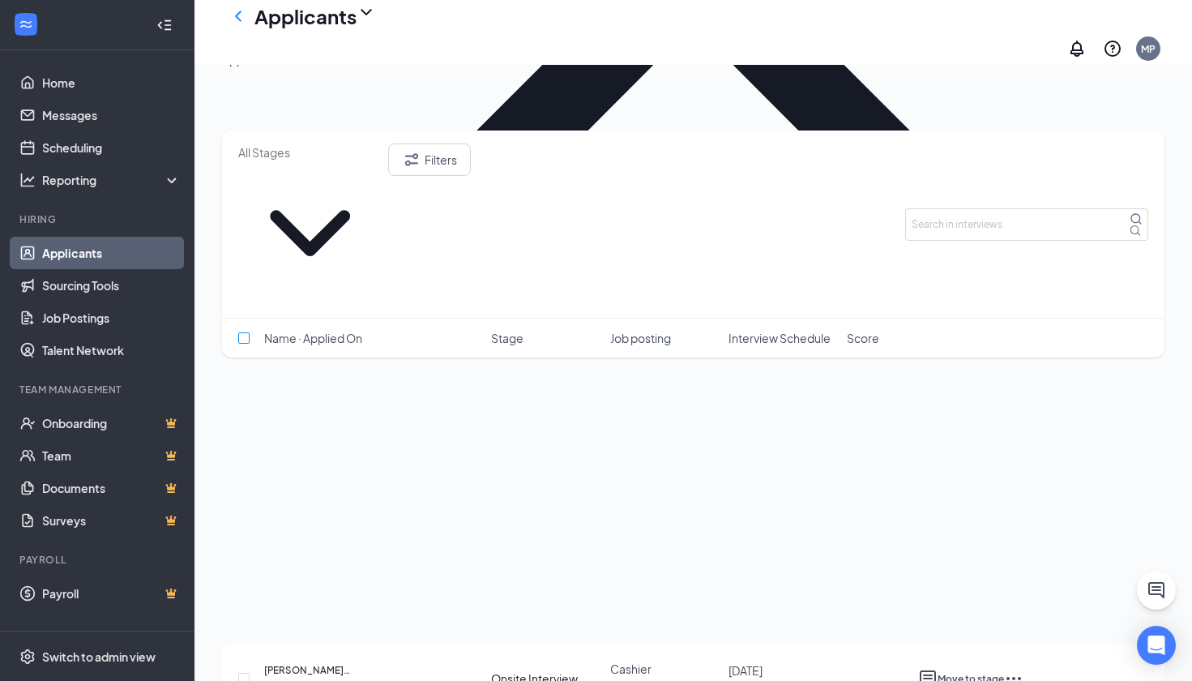
checkbox input "true"
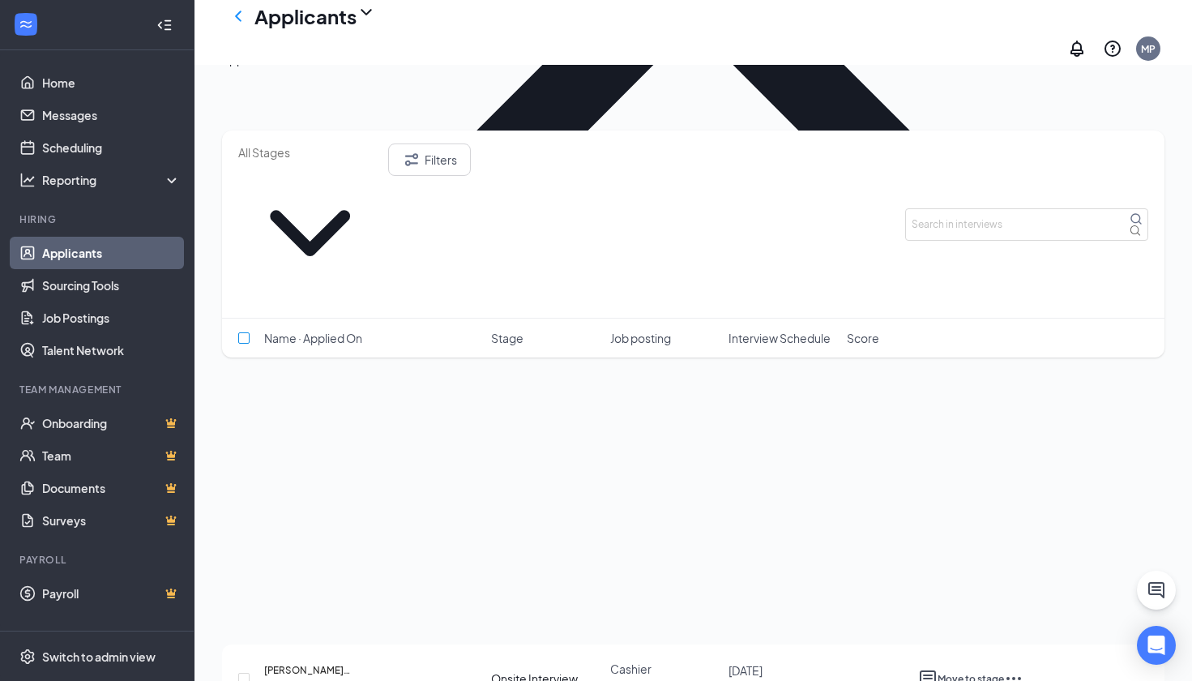
checkbox input "true"
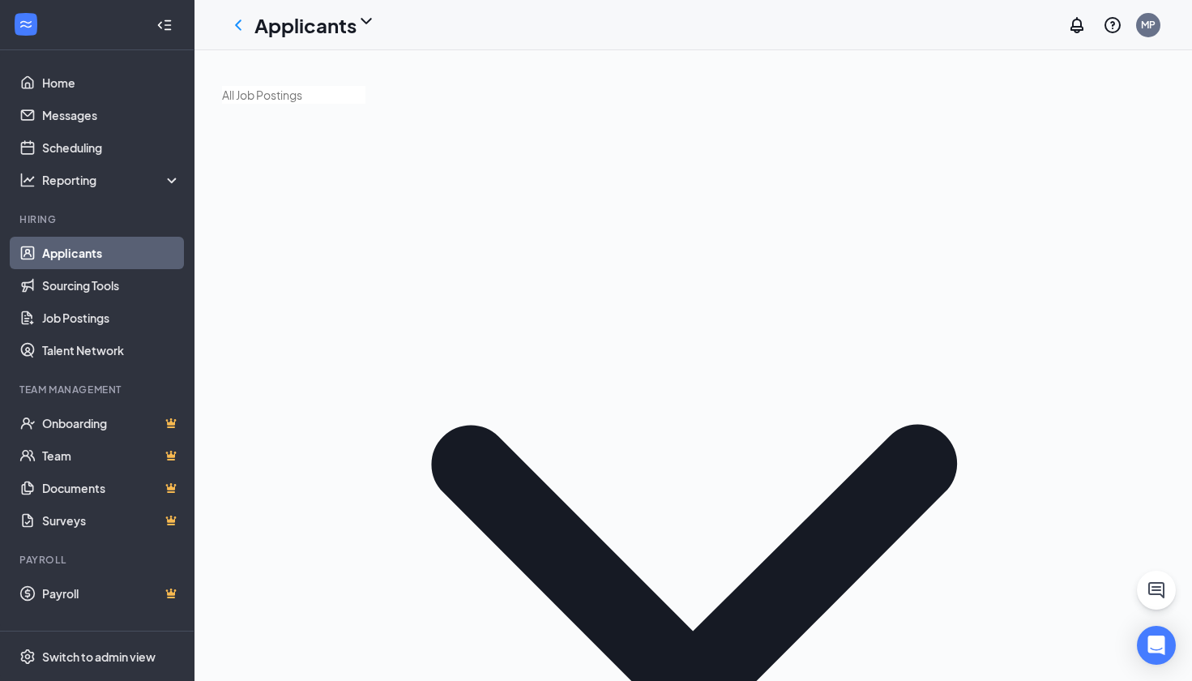
scroll to position [0, 0]
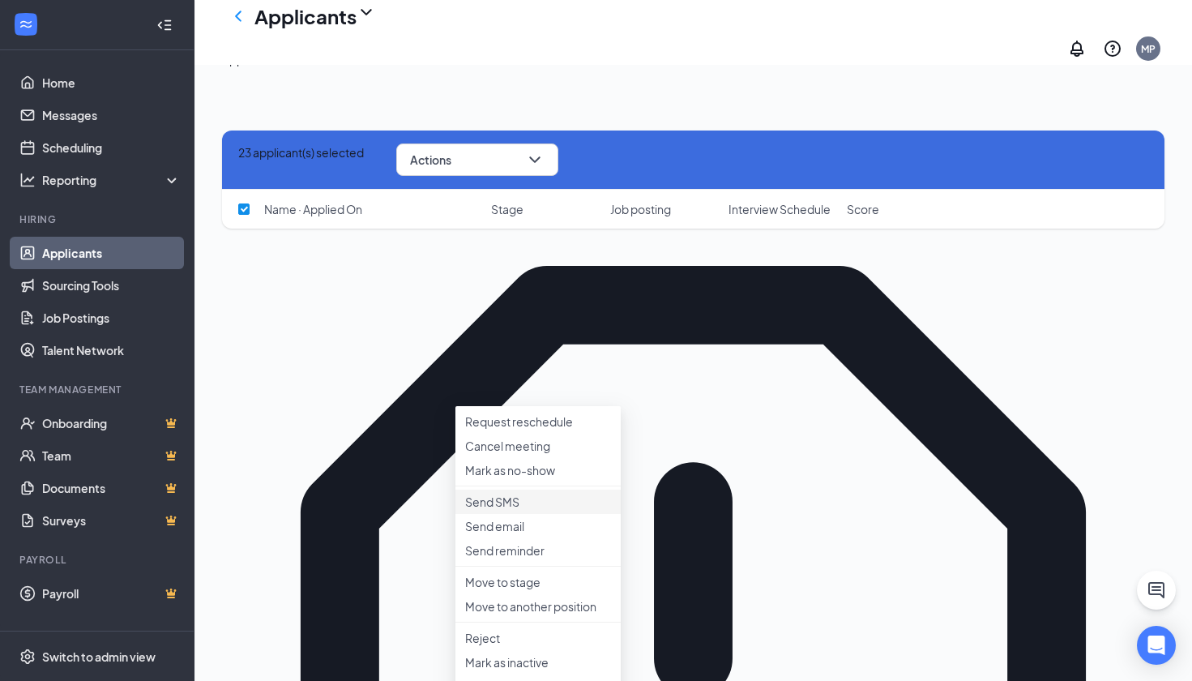
scroll to position [957, 0]
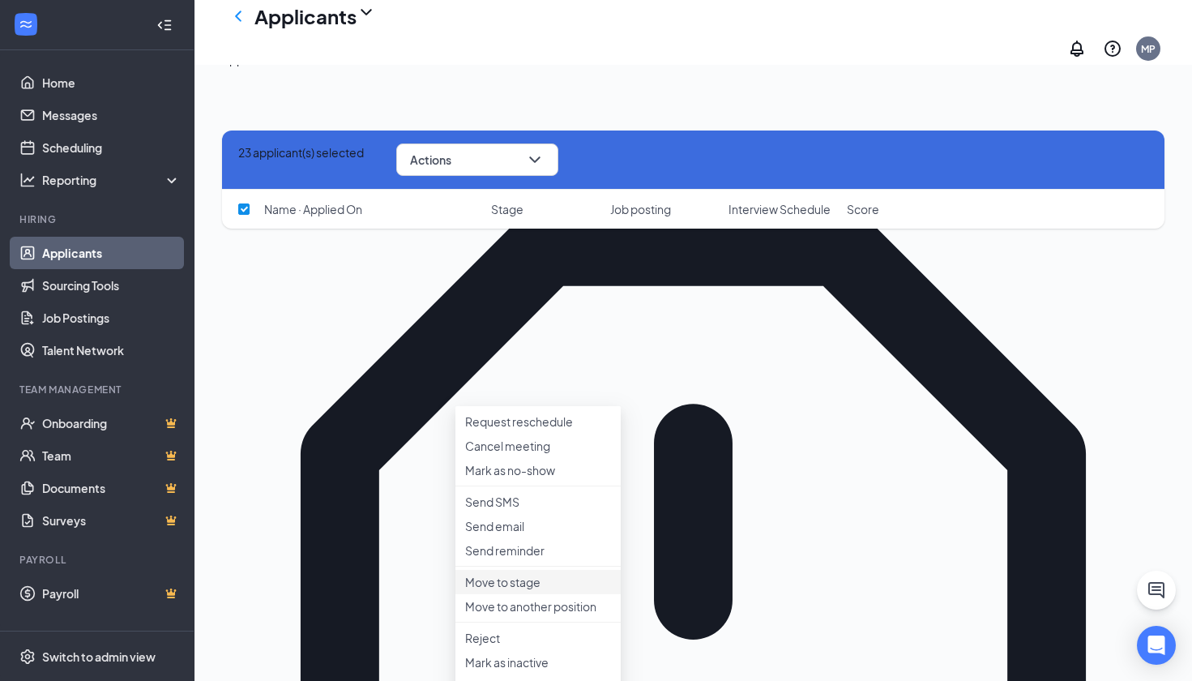
click at [558, 590] on p "Move to stage" at bounding box center [538, 582] width 146 height 16
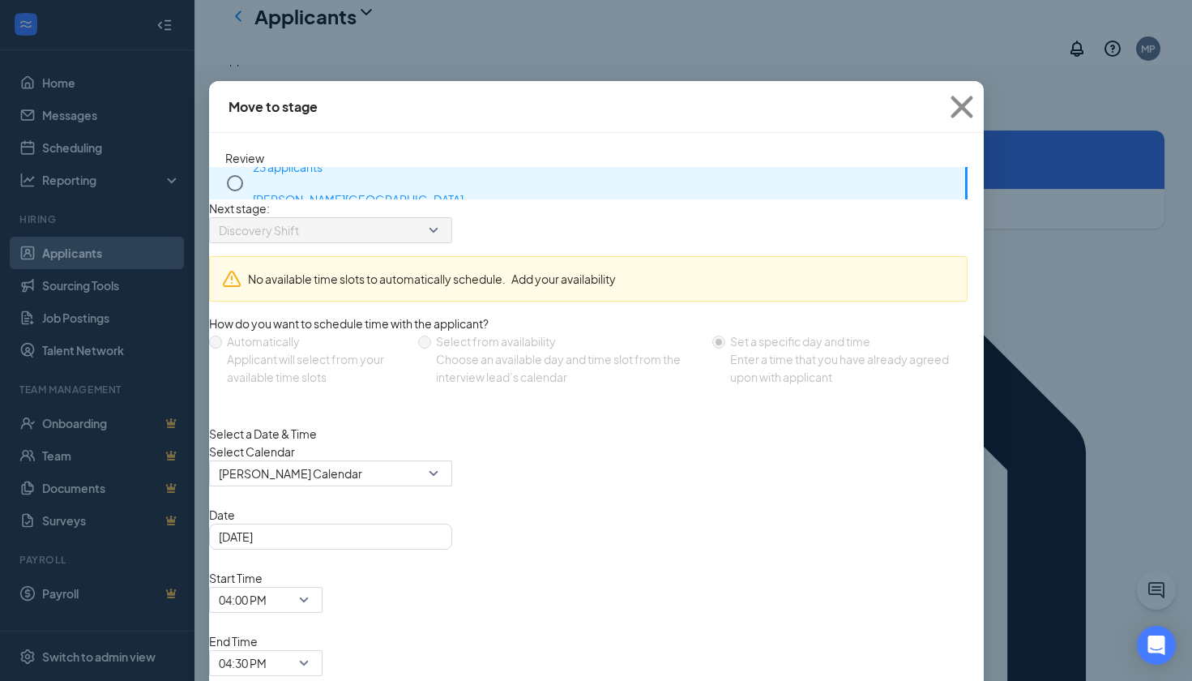
click at [242, 184] on icon "Circle" at bounding box center [235, 183] width 16 height 16
click at [234, 182] on icon "Circle" at bounding box center [234, 182] width 19 height 19
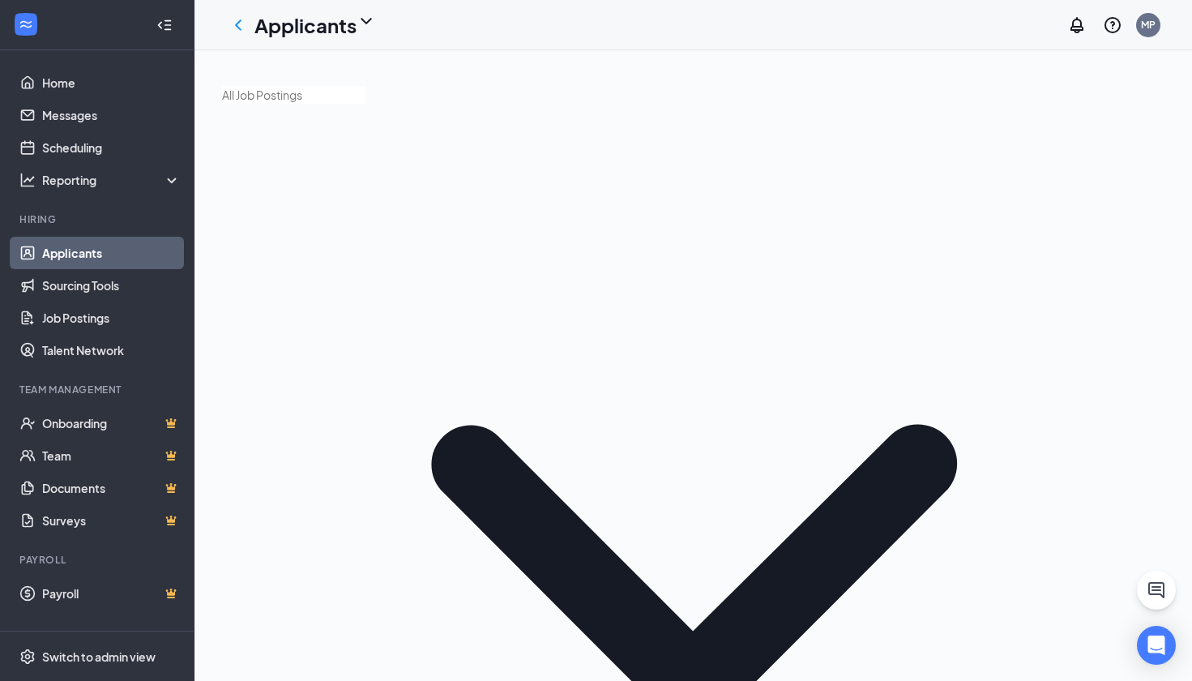
scroll to position [0, 0]
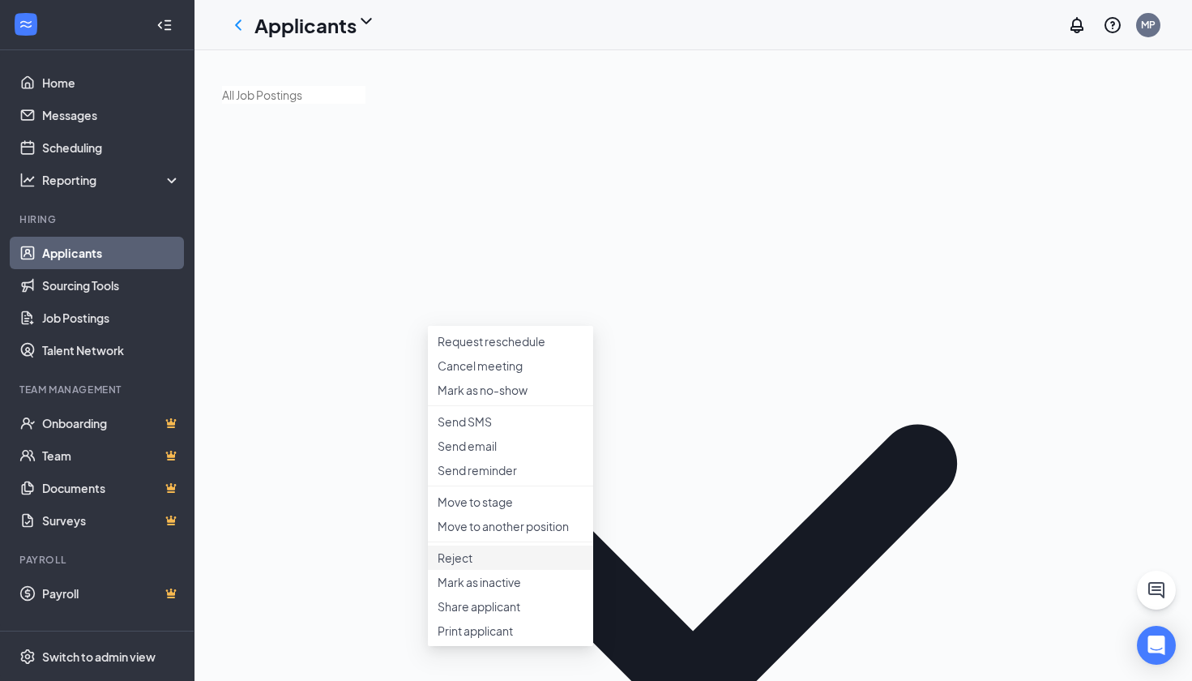
click at [464, 566] on p "Reject" at bounding box center [511, 558] width 146 height 16
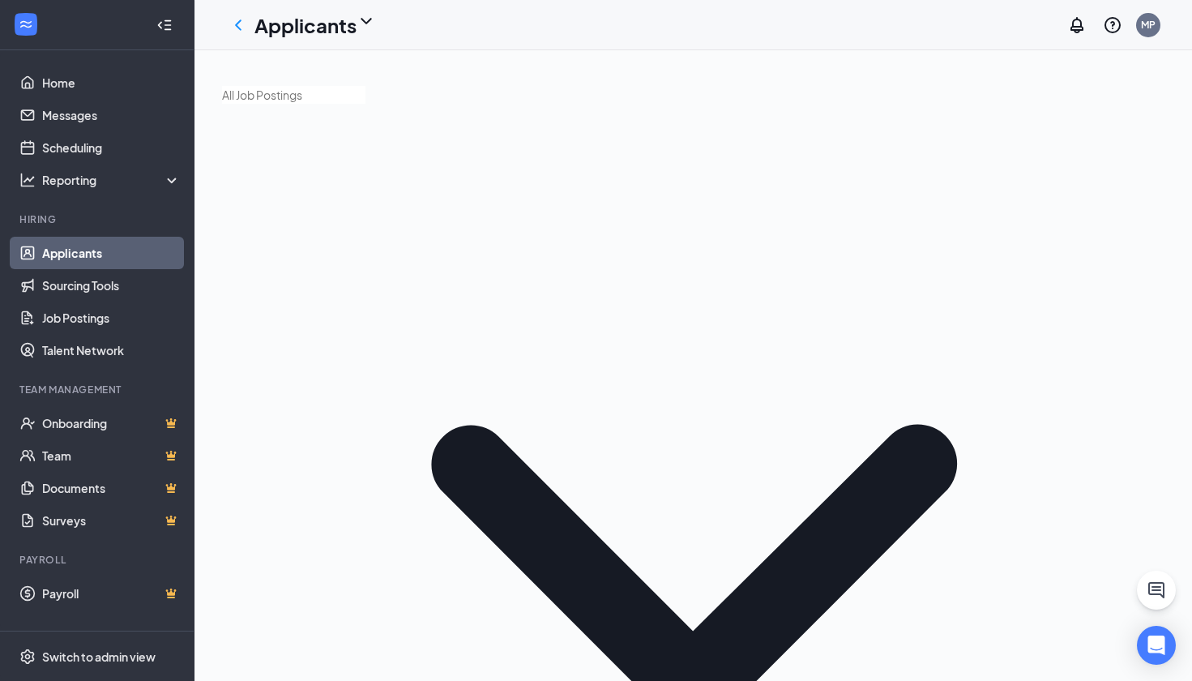
checkbox input "false"
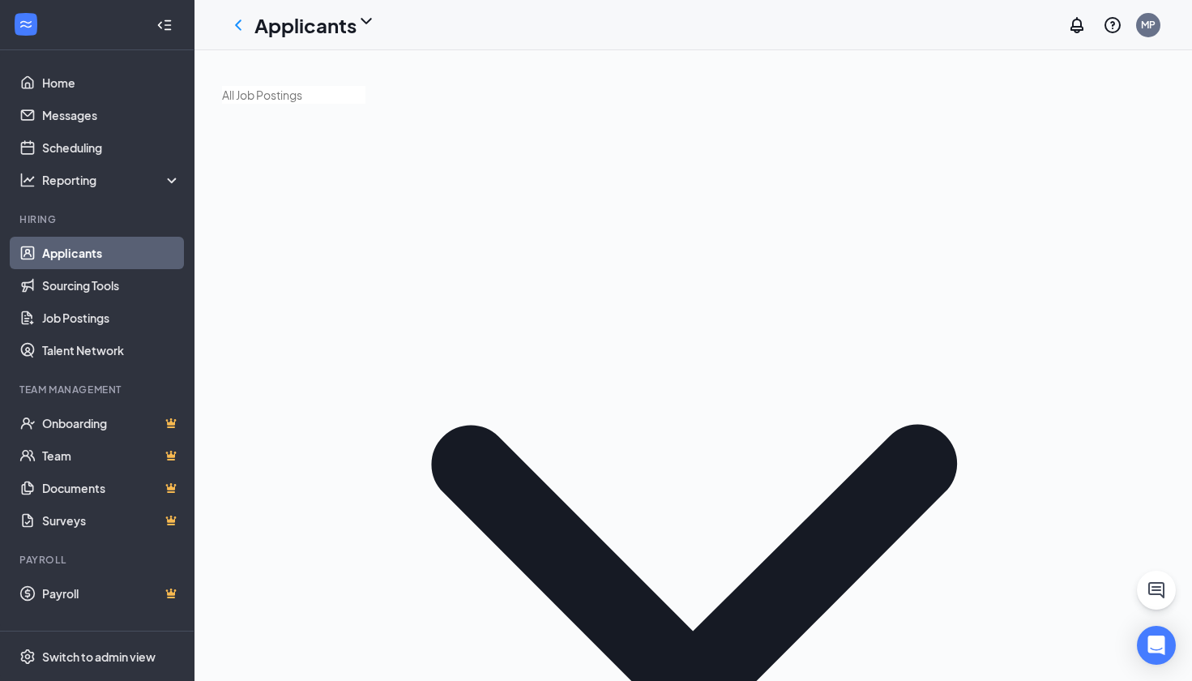
checkbox input "false"
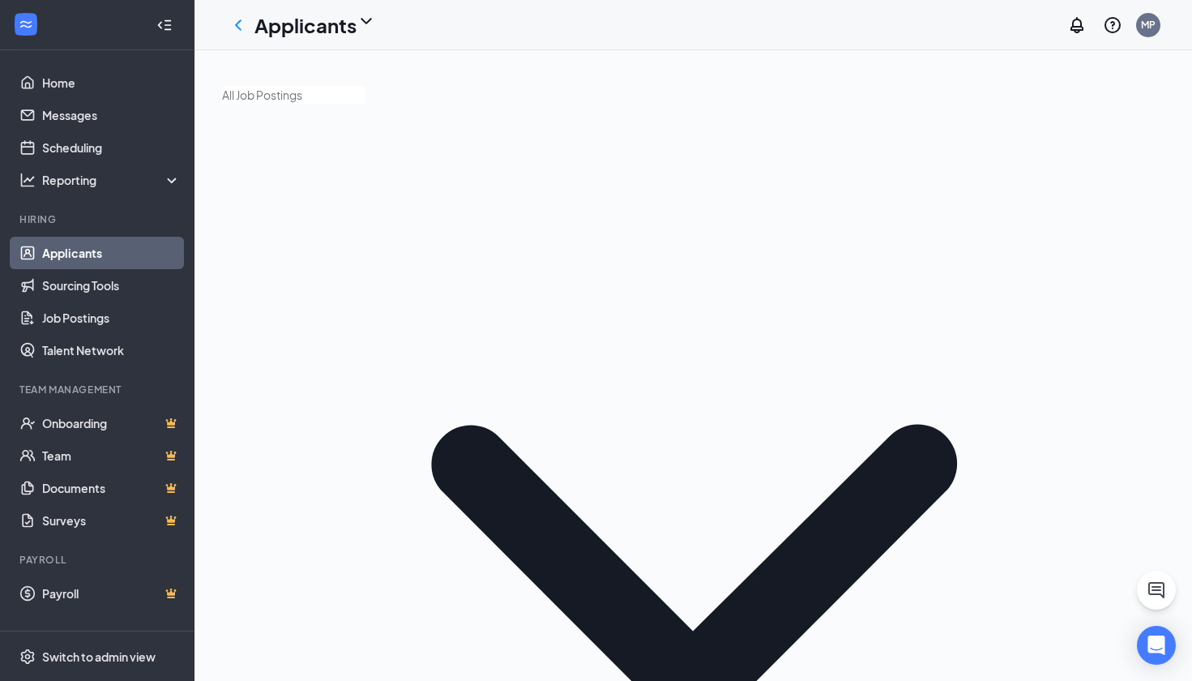
checkbox input "false"
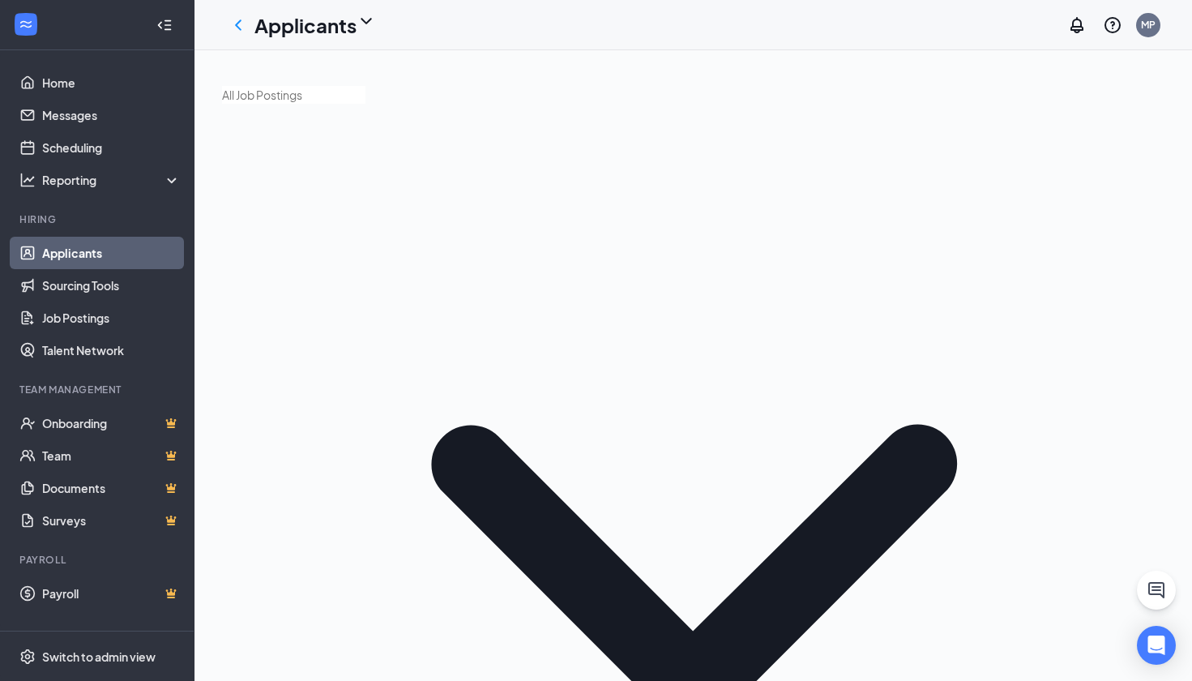
click at [81, 318] on link "Job Postings" at bounding box center [111, 318] width 139 height 32
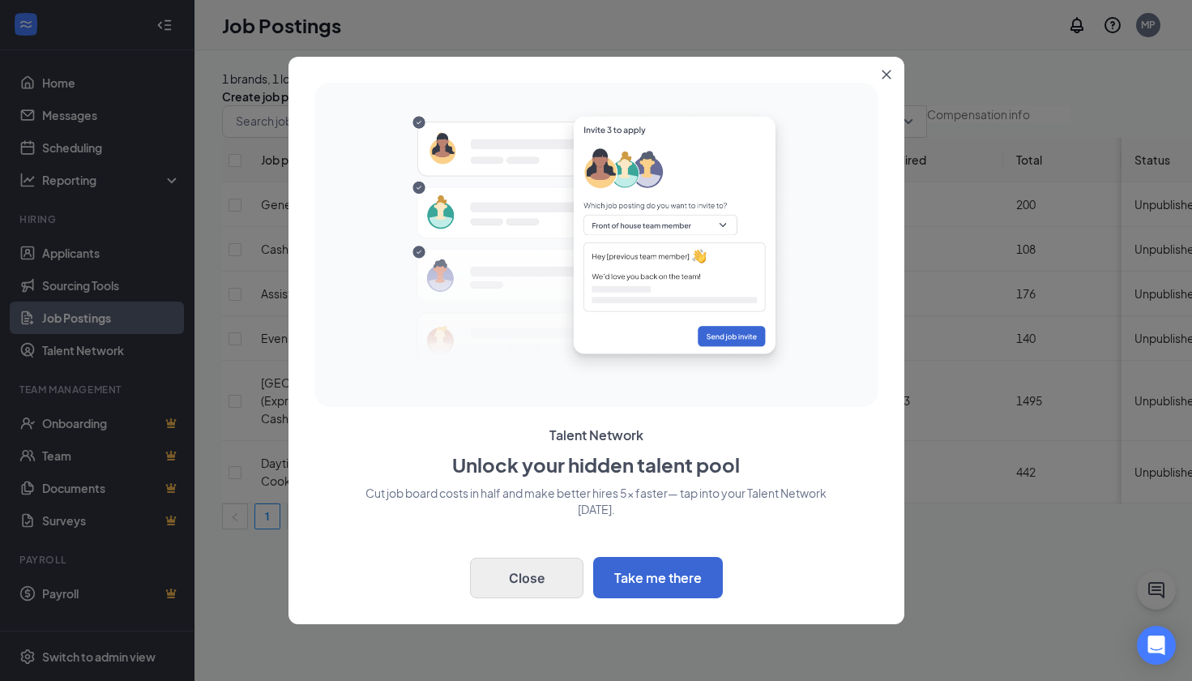
click at [538, 571] on button "Close" at bounding box center [526, 578] width 113 height 41
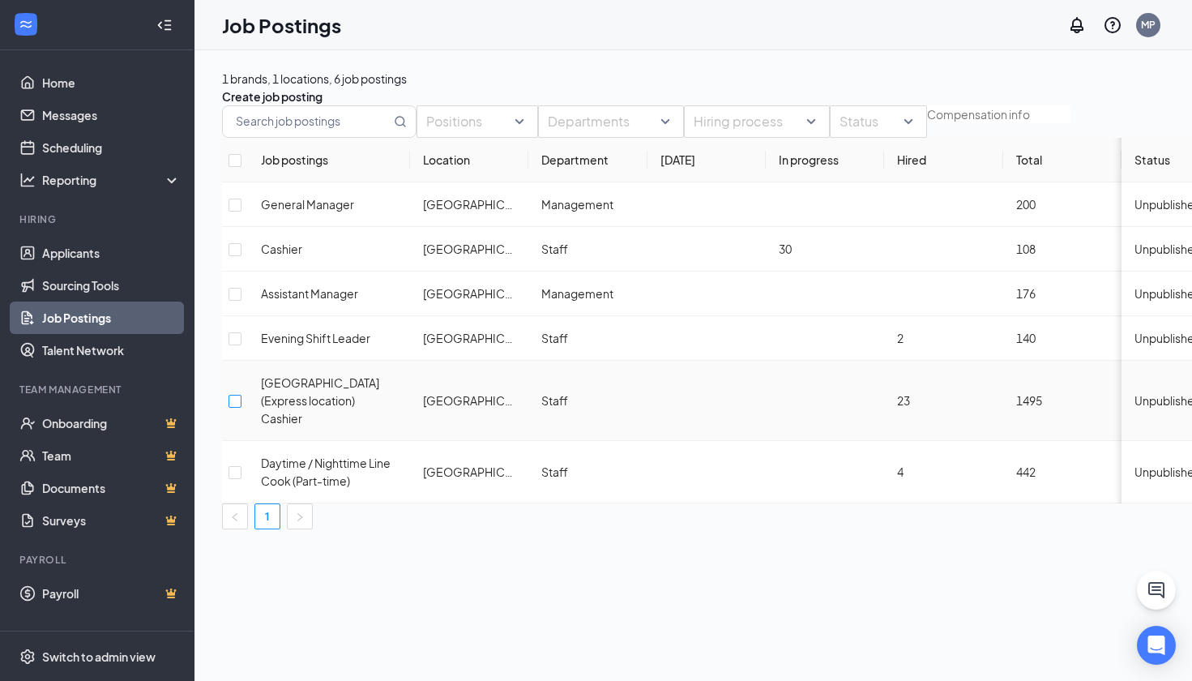
click at [242, 408] on input "checkbox" at bounding box center [235, 401] width 13 height 13
checkbox input "true"
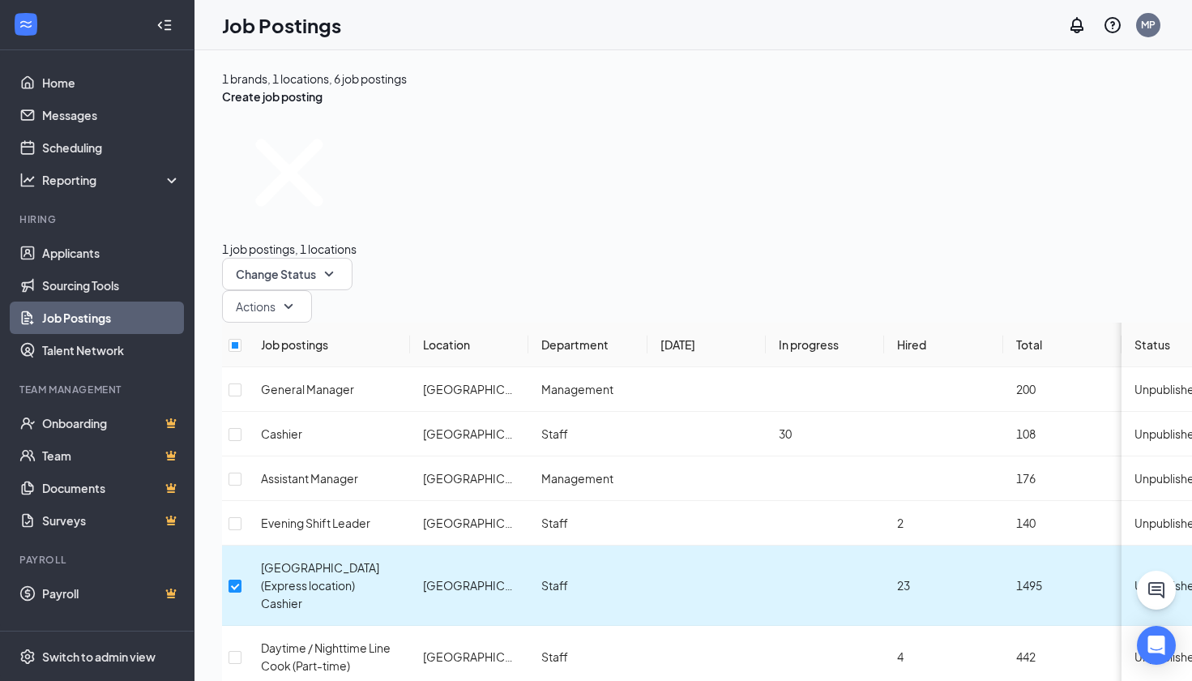
click at [1135, 578] on span "Unpublished" at bounding box center [1168, 585] width 67 height 15
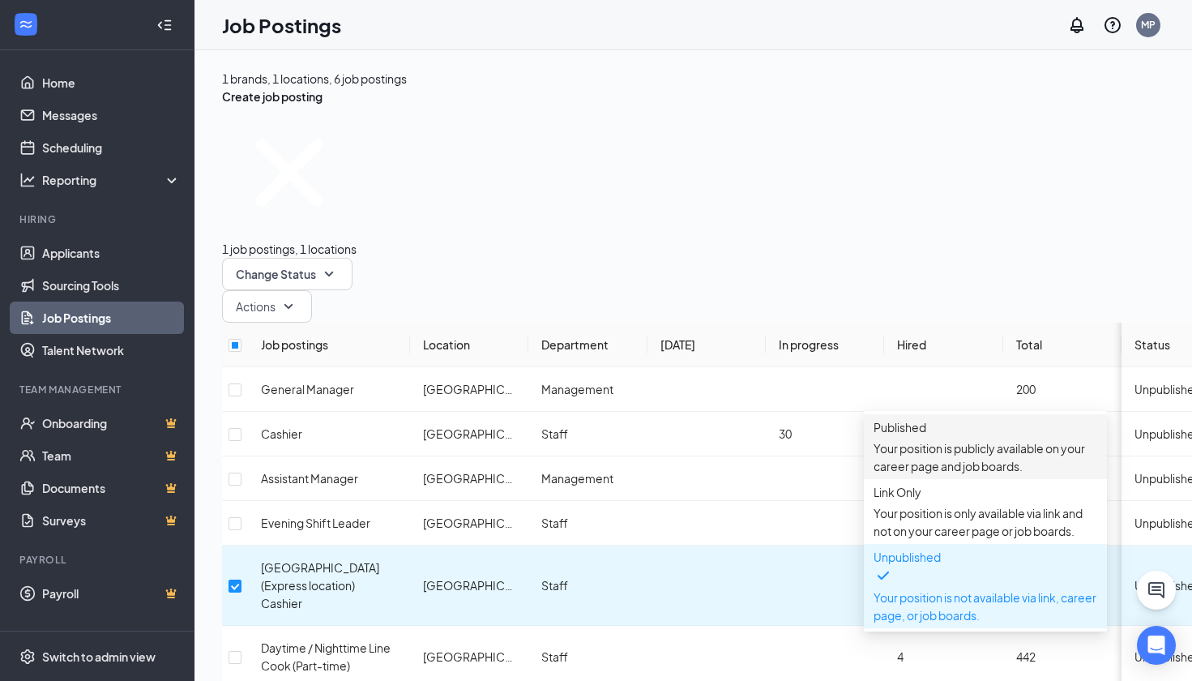
click at [995, 445] on p "Your position is publicly available on your career page and job boards." at bounding box center [986, 457] width 224 height 36
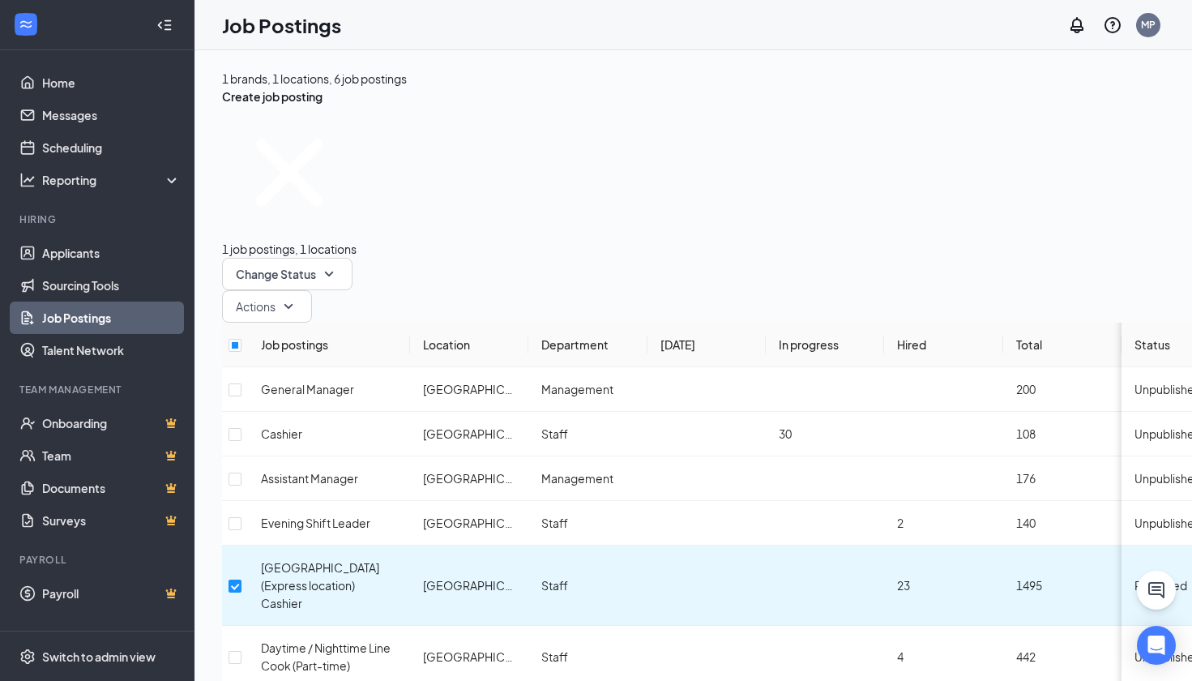
click at [938, 92] on div "1 brands, 1 locations, 6 job postings Create job posting" at bounding box center [749, 88] width 1054 height 36
click at [109, 140] on link "Scheduling" at bounding box center [111, 147] width 139 height 32
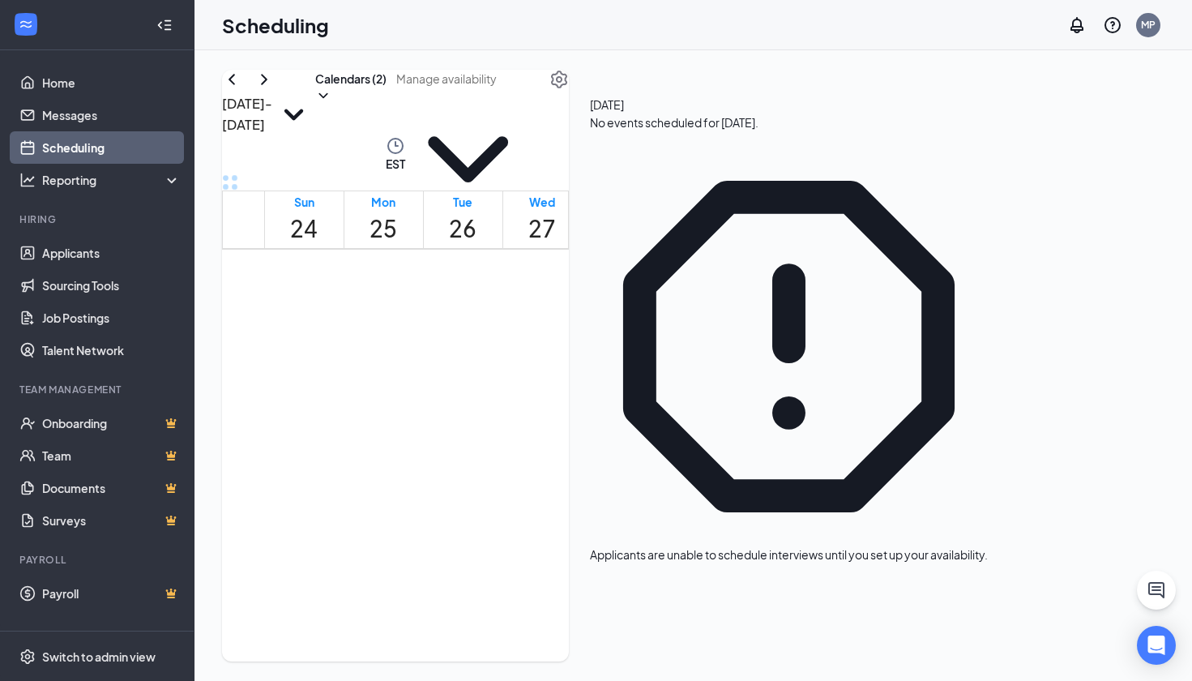
scroll to position [1505, 0]
click at [531, 131] on div "[DATE] - [DATE] Calendars (2) EST Sun 24 Mon 25 Tue 26 Wed 27 Thu 28 Fri 29 Sat…" at bounding box center [395, 366] width 347 height 592
click at [387, 104] on button "Calendars (2)" at bounding box center [350, 87] width 71 height 34
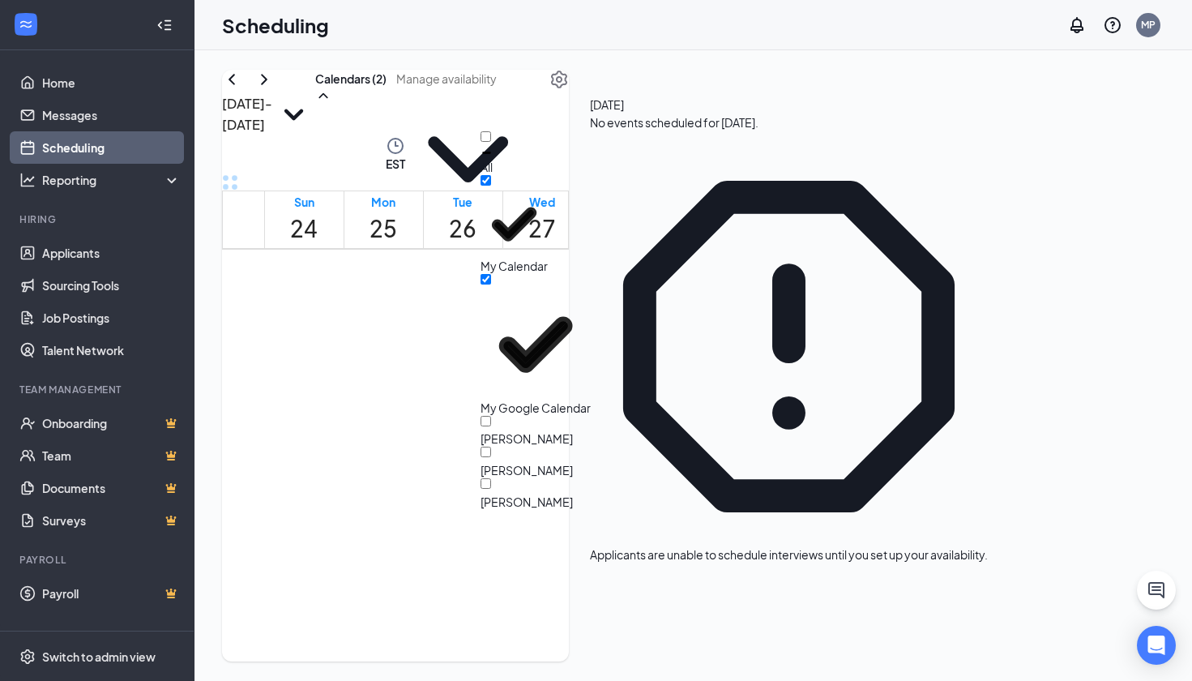
scroll to position [0, 0]
click at [491, 416] on input "[PERSON_NAME]" at bounding box center [486, 421] width 11 height 11
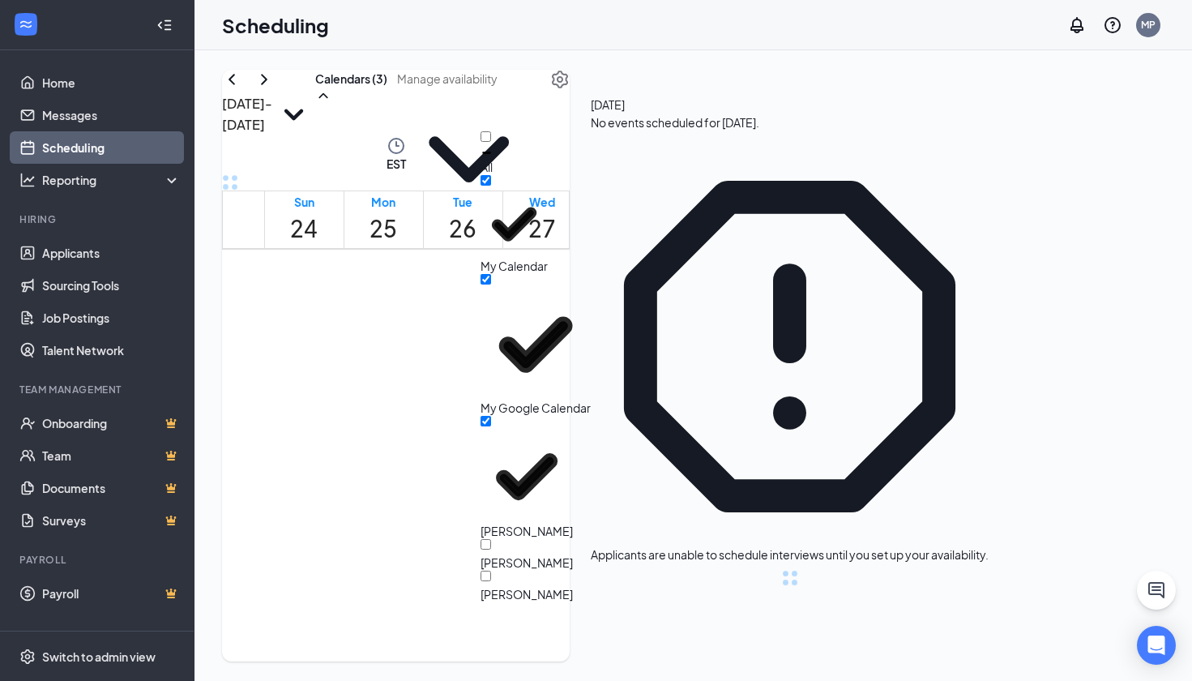
checkbox input "true"
click at [531, 64] on div "[DATE] - [DATE] Calendars (3) EST Sun 24 Mon 25 Tue 26 Wed 27 Thu 28 Fri 29 Sat…" at bounding box center [694, 365] width 998 height 631
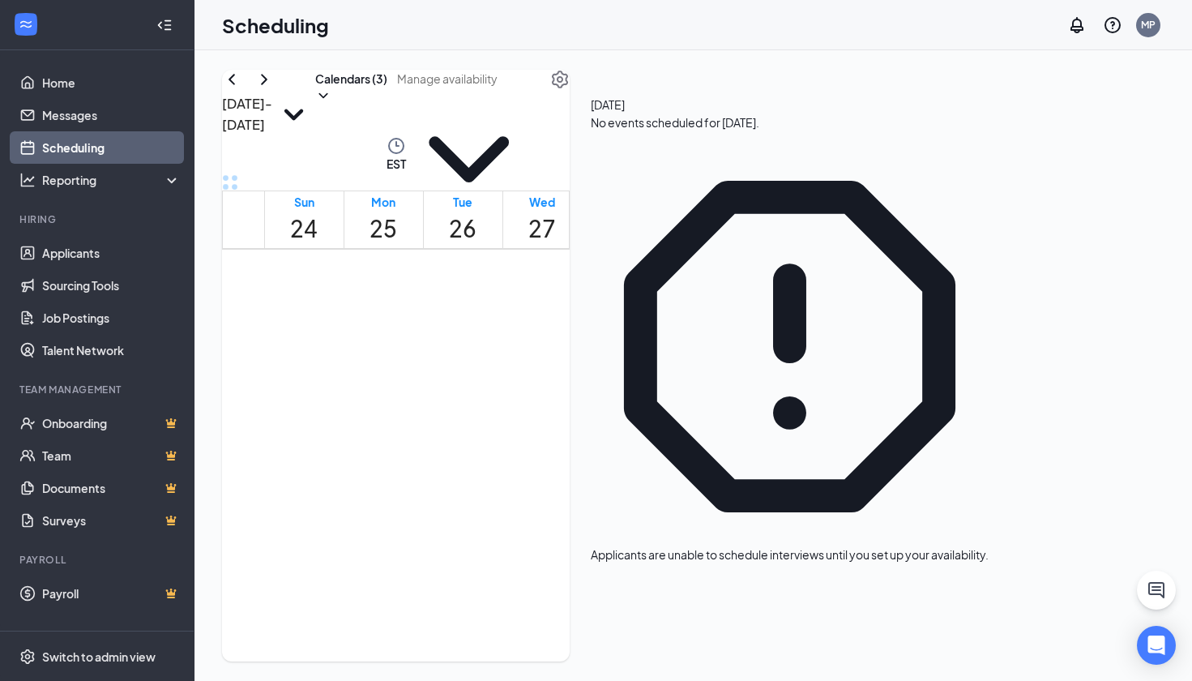
scroll to position [1390, 0]
click at [274, 89] on icon "ChevronRight" at bounding box center [264, 79] width 19 height 19
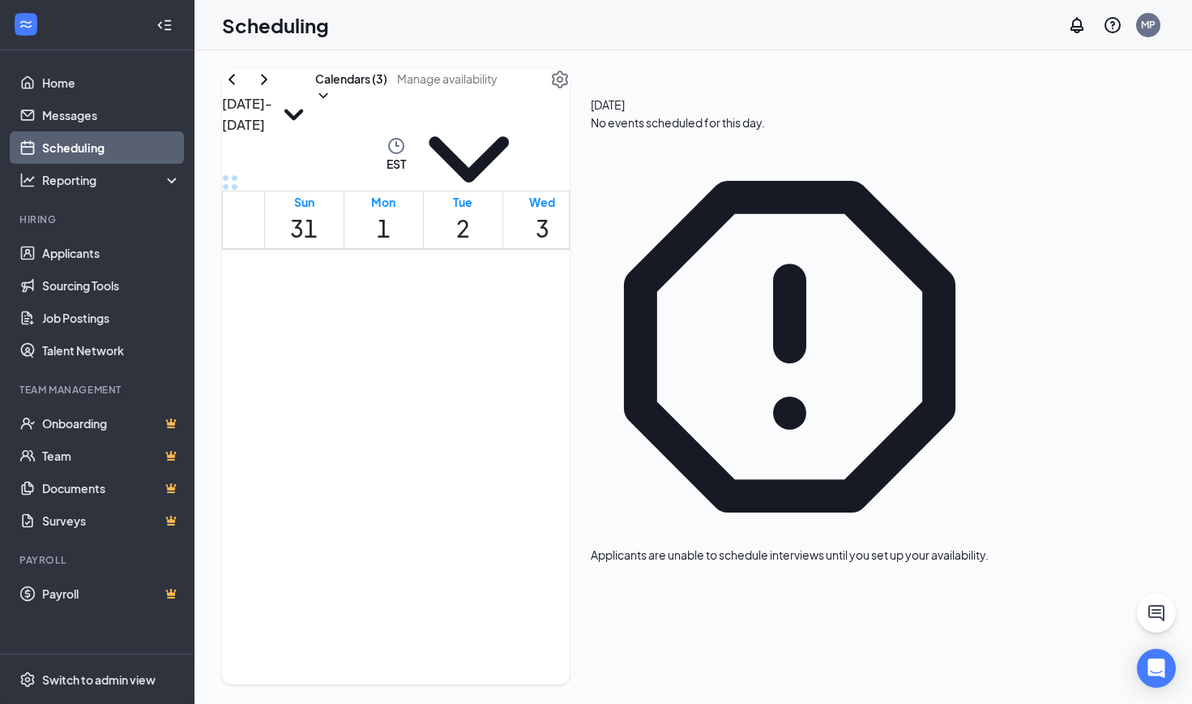
scroll to position [2016, 0]
